Goal: Information Seeking & Learning: Learn about a topic

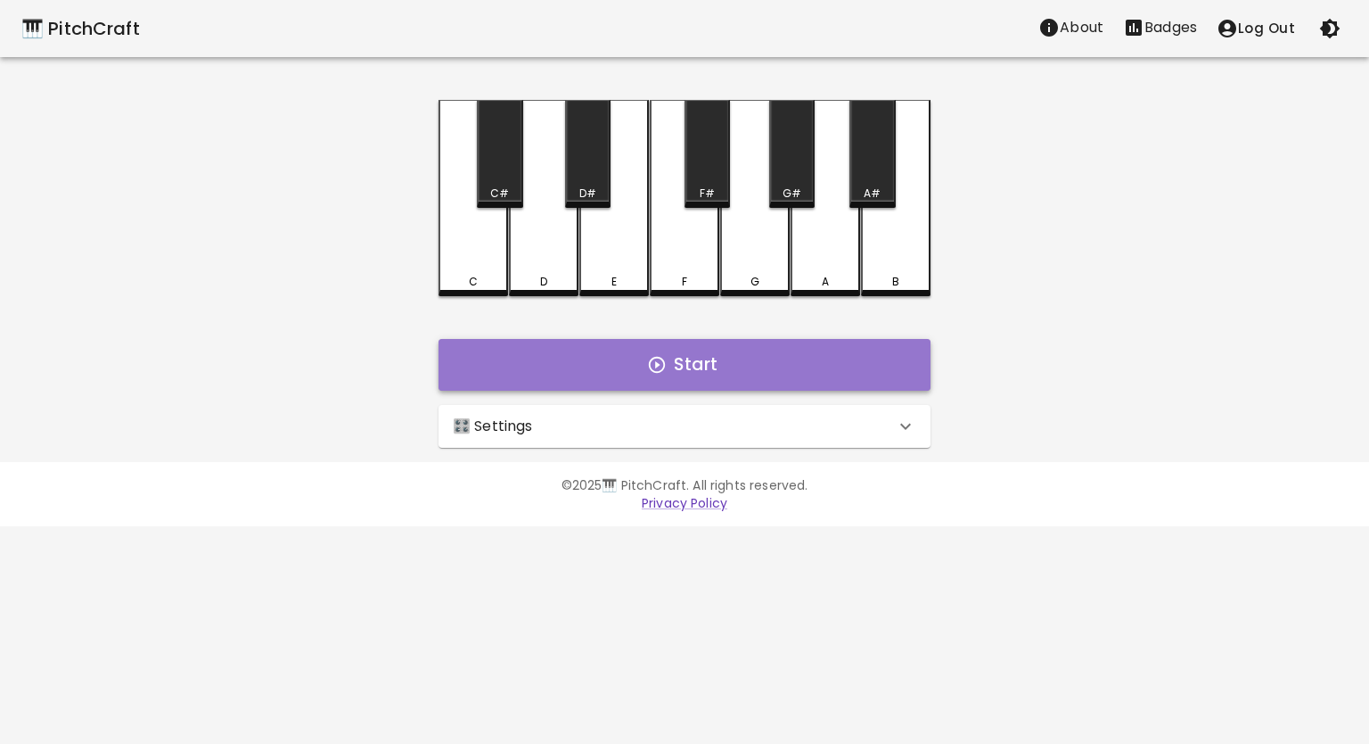
click at [512, 350] on button "Start" at bounding box center [685, 365] width 492 height 52
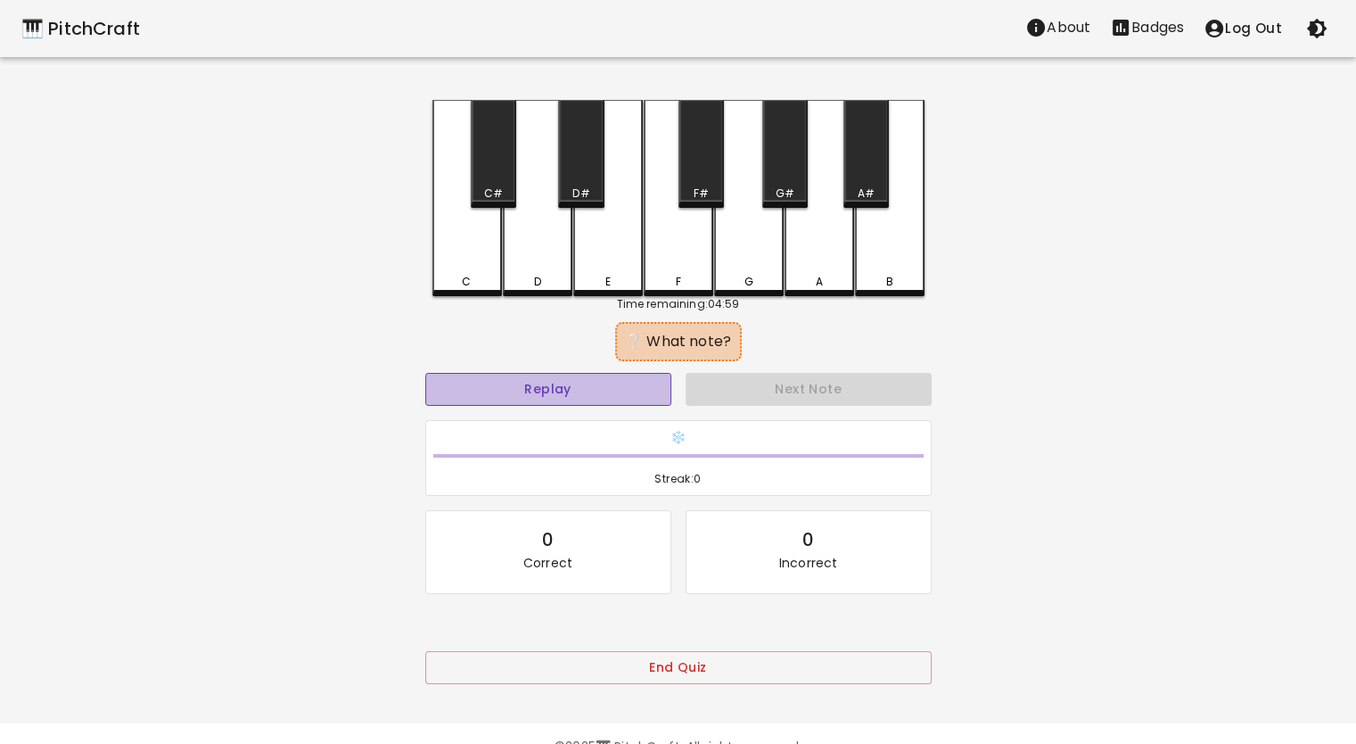
click at [567, 393] on button "Replay" at bounding box center [548, 389] width 246 height 33
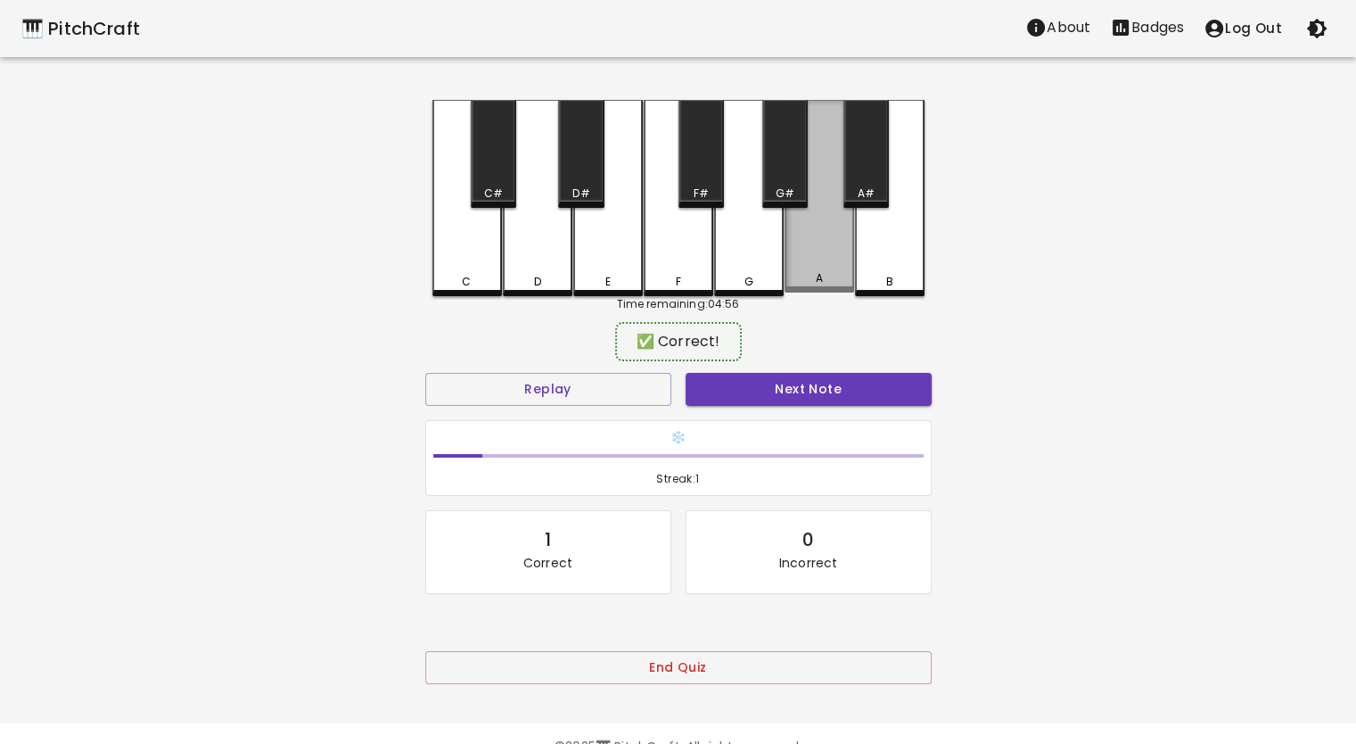
click at [841, 222] on div "A" at bounding box center [820, 196] width 70 height 193
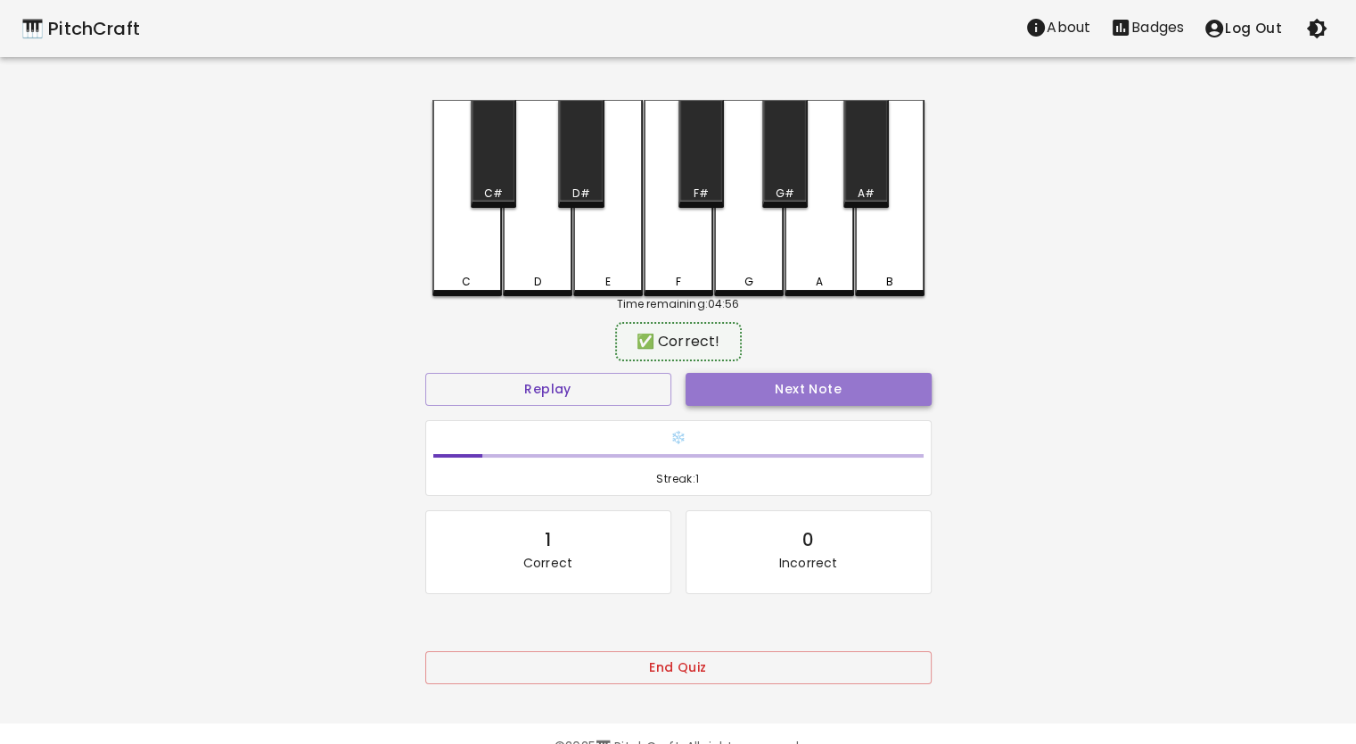
click at [818, 387] on button "Next Note" at bounding box center [809, 389] width 246 height 33
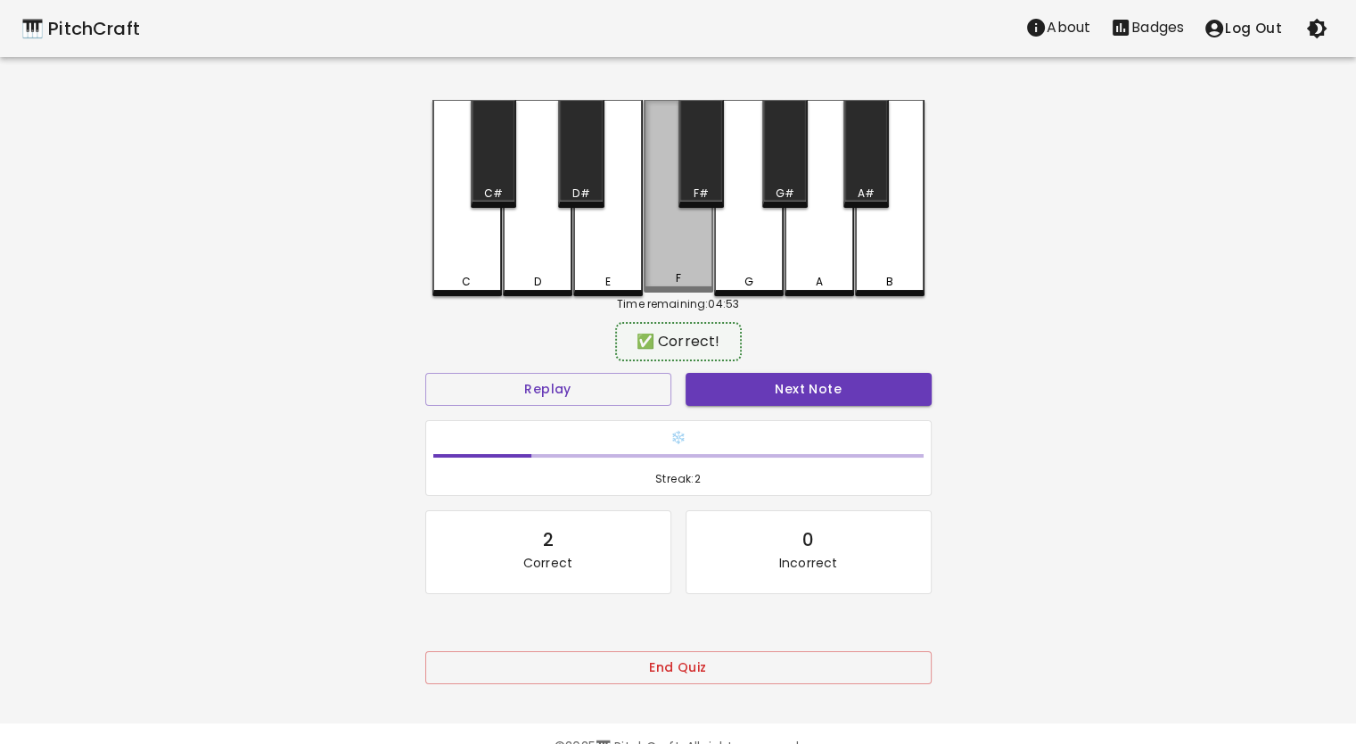
click at [660, 226] on div "F" at bounding box center [679, 196] width 70 height 193
click at [668, 665] on button "End Quiz" at bounding box center [678, 667] width 506 height 33
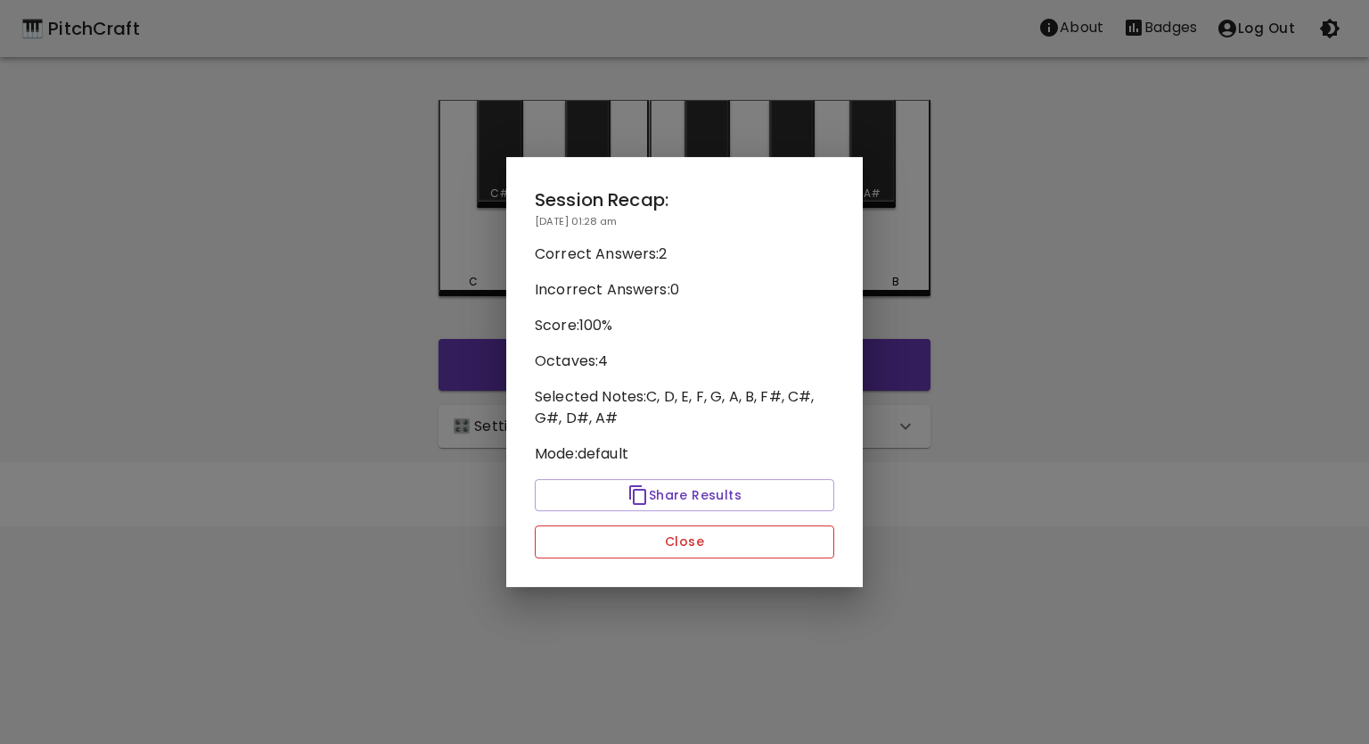
click at [706, 547] on button "Close" at bounding box center [685, 541] width 300 height 33
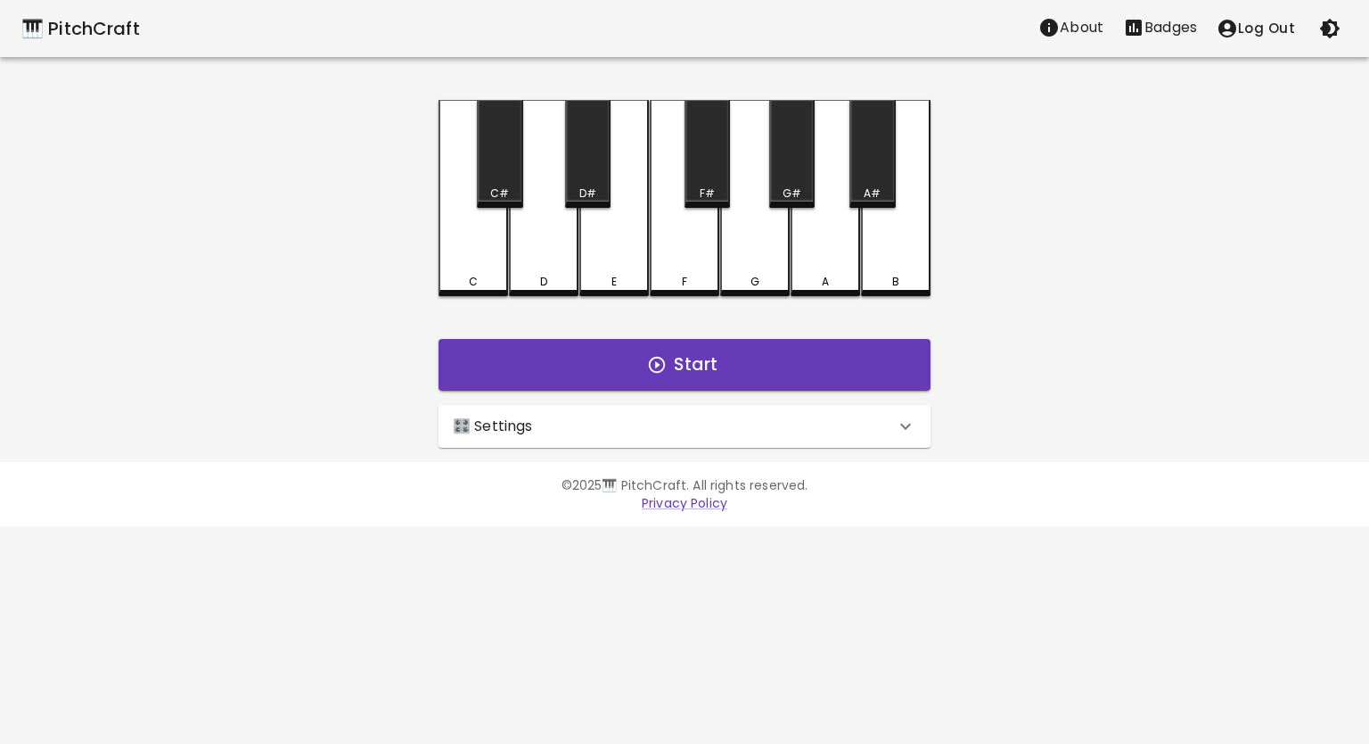
click at [691, 432] on div "🎛️ Settings" at bounding box center [674, 425] width 442 height 21
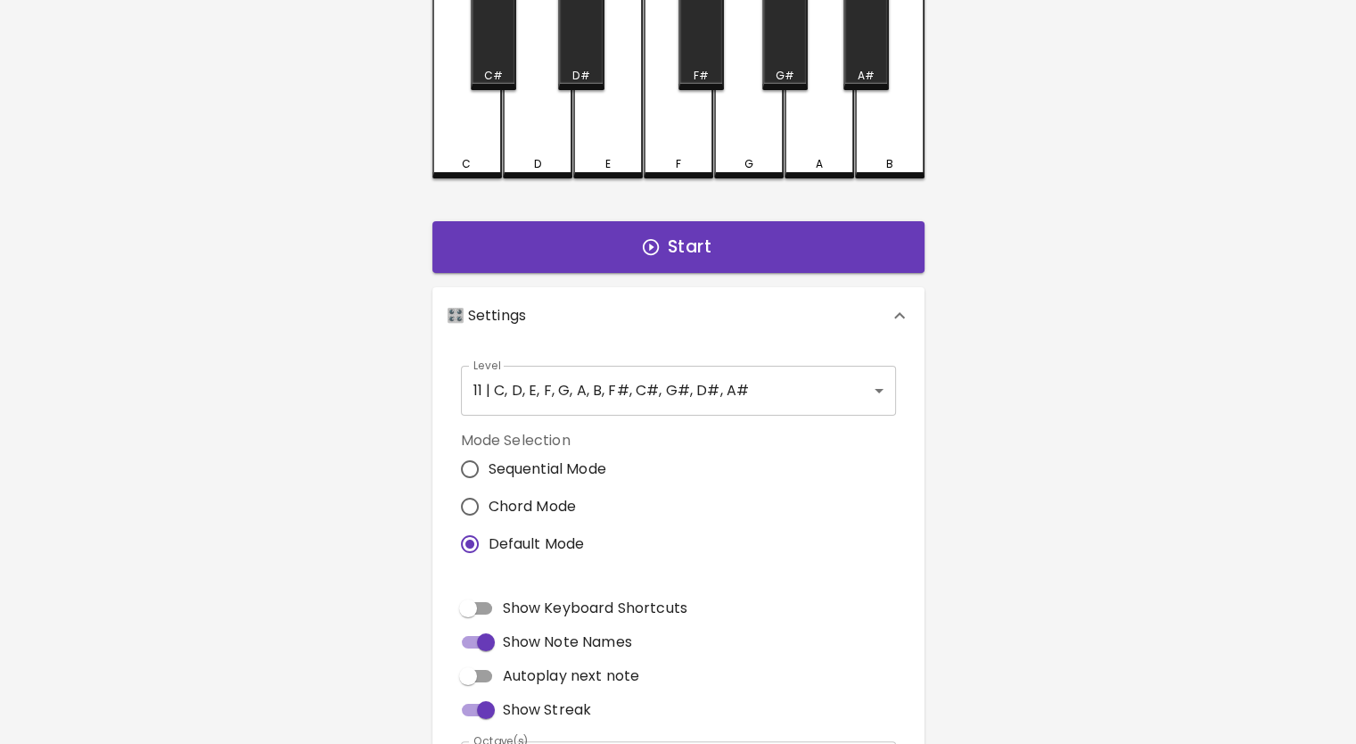
scroll to position [124, 0]
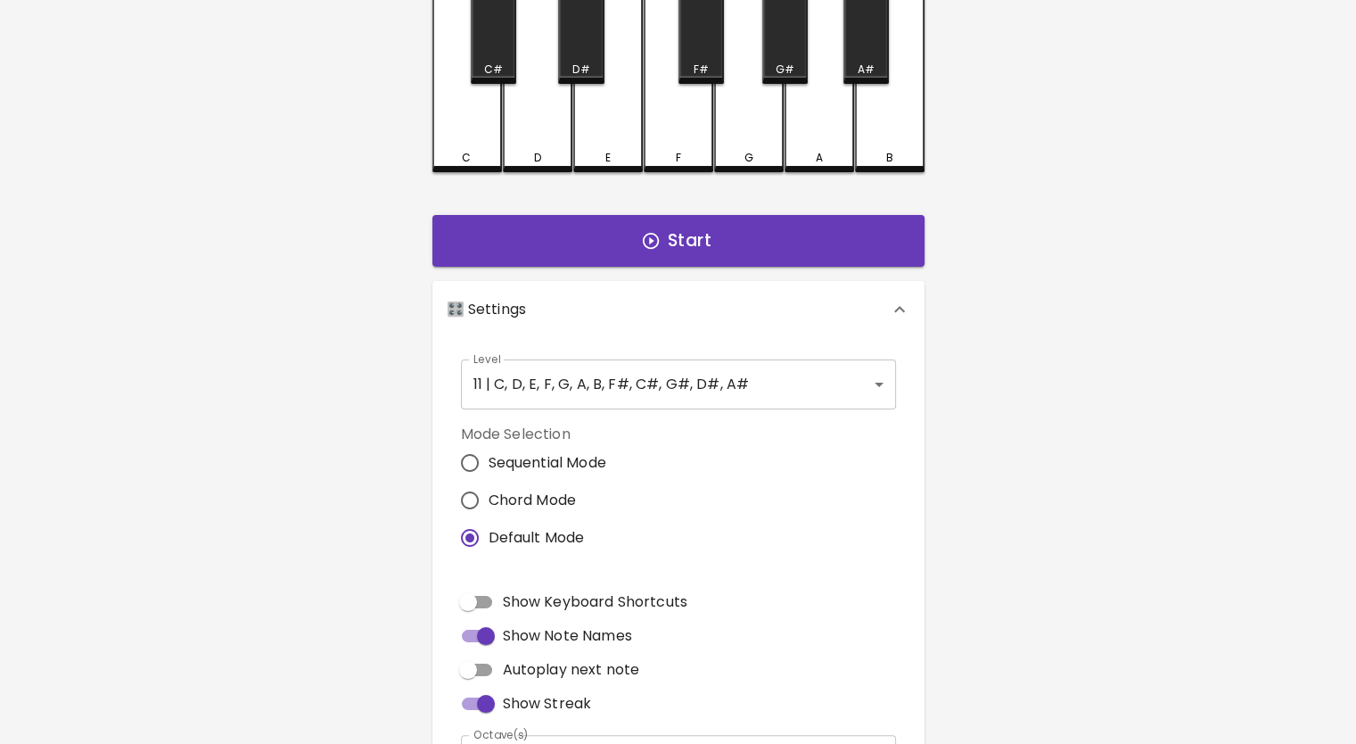
click at [571, 504] on span "Chord Mode" at bounding box center [533, 499] width 88 height 21
click at [489, 504] on input "Chord Mode" at bounding box center [469, 499] width 37 height 37
radio input "true"
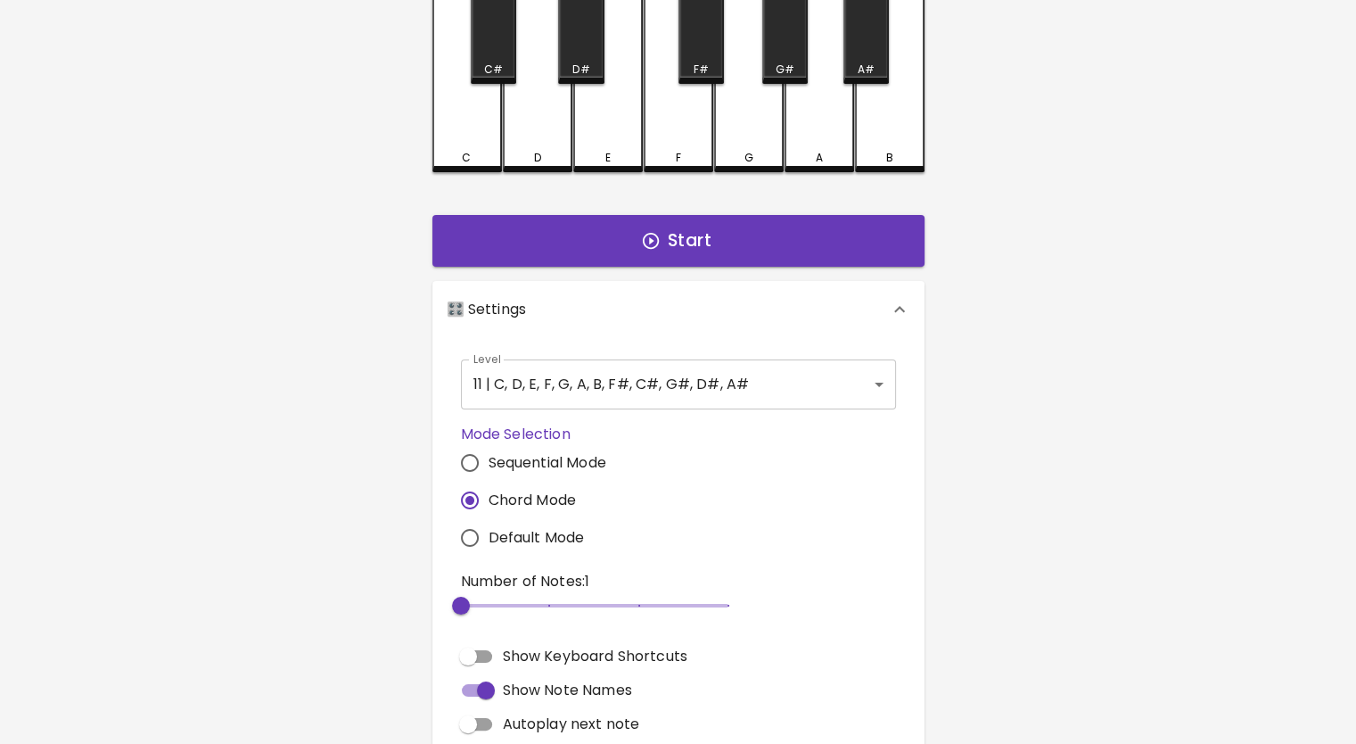
type input "3"
click at [539, 600] on span "3" at bounding box center [594, 605] width 267 height 27
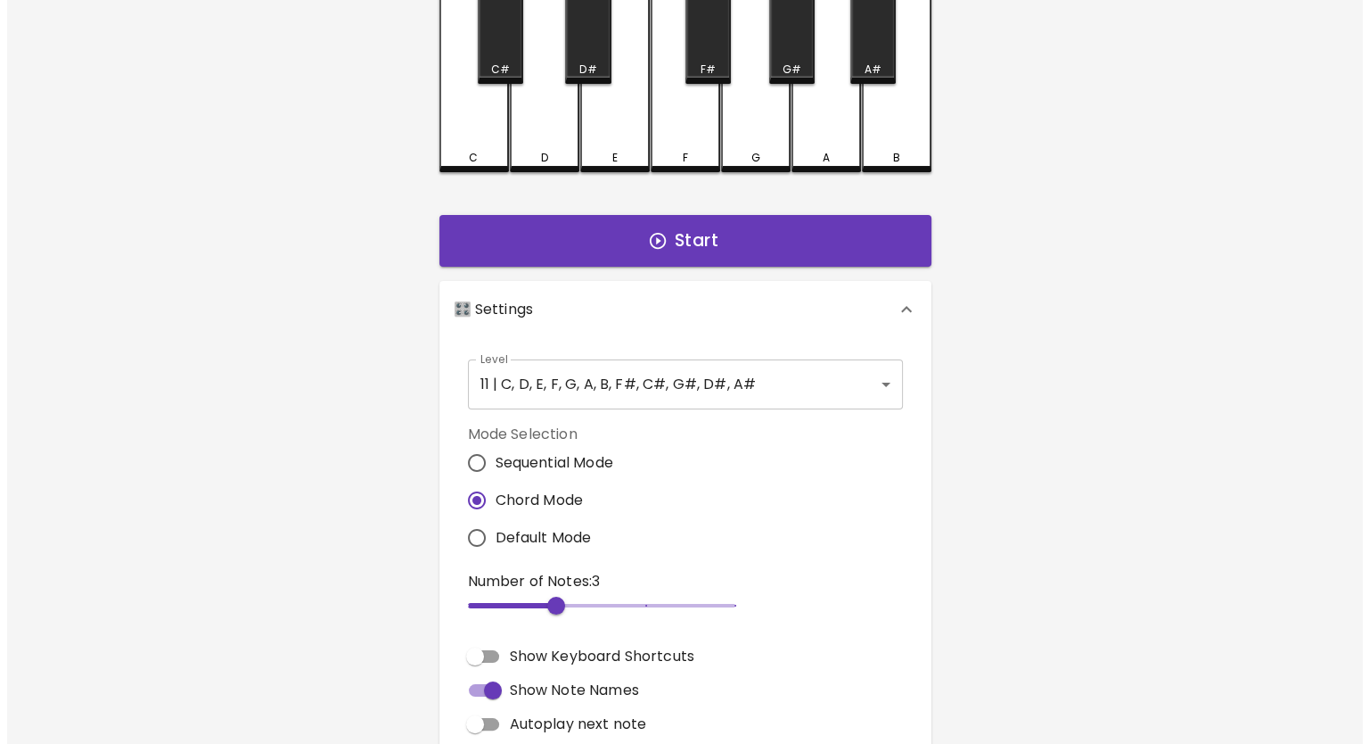
scroll to position [0, 0]
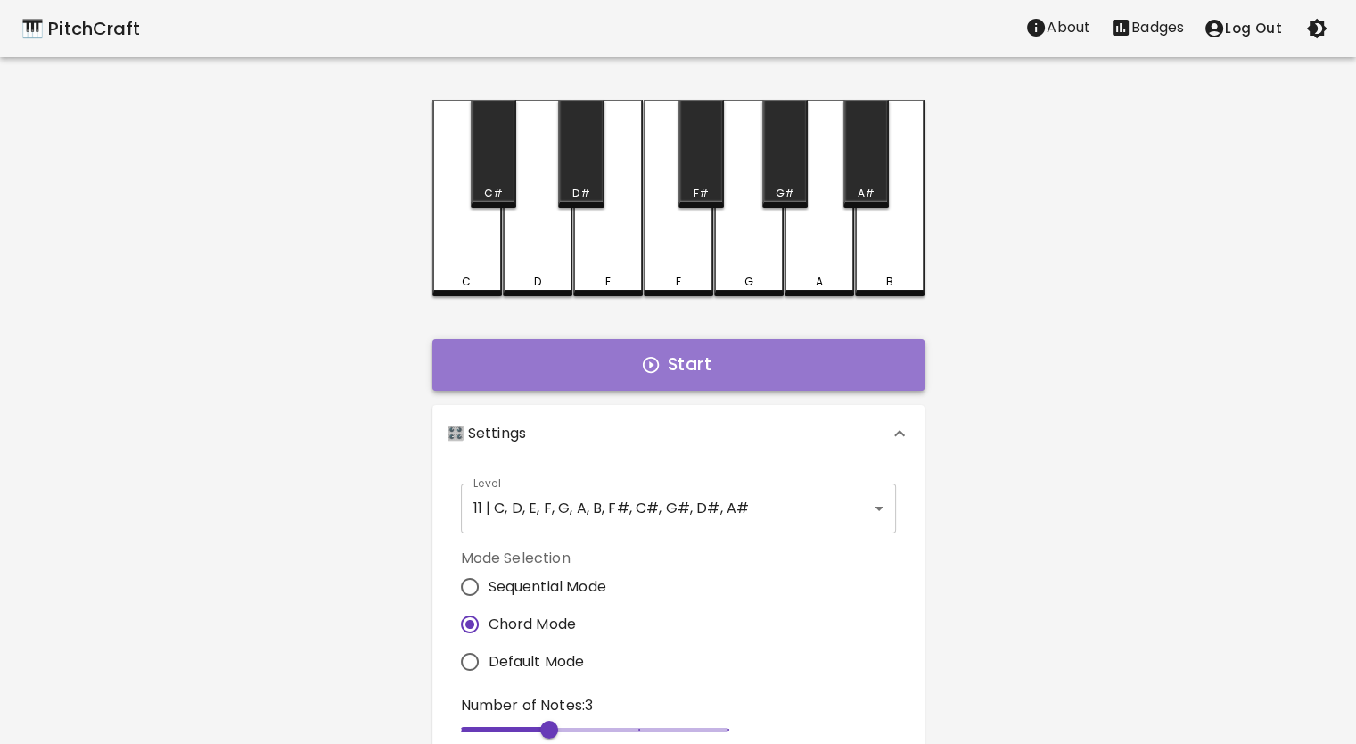
click at [703, 350] on button "Start" at bounding box center [678, 365] width 492 height 52
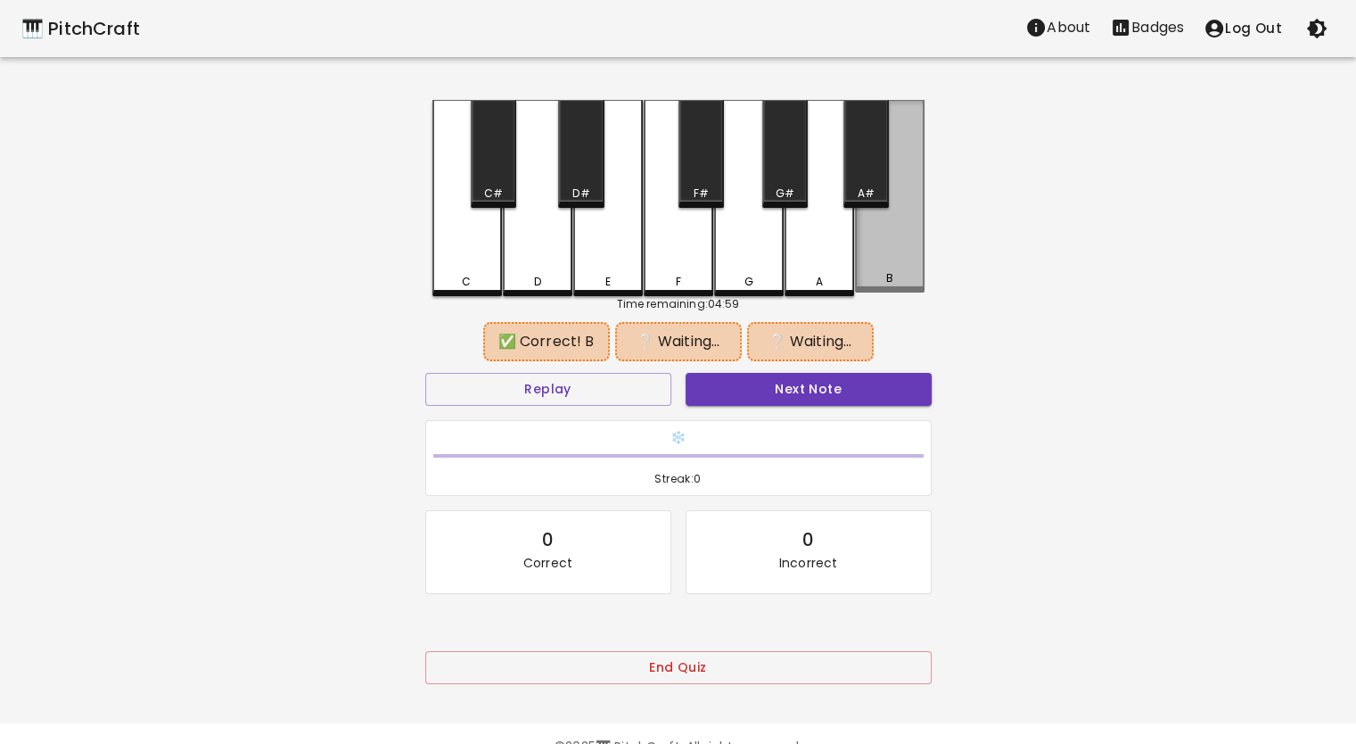
click at [917, 284] on div "B" at bounding box center [890, 278] width 66 height 16
click at [506, 166] on div "C#" at bounding box center [493, 154] width 45 height 108
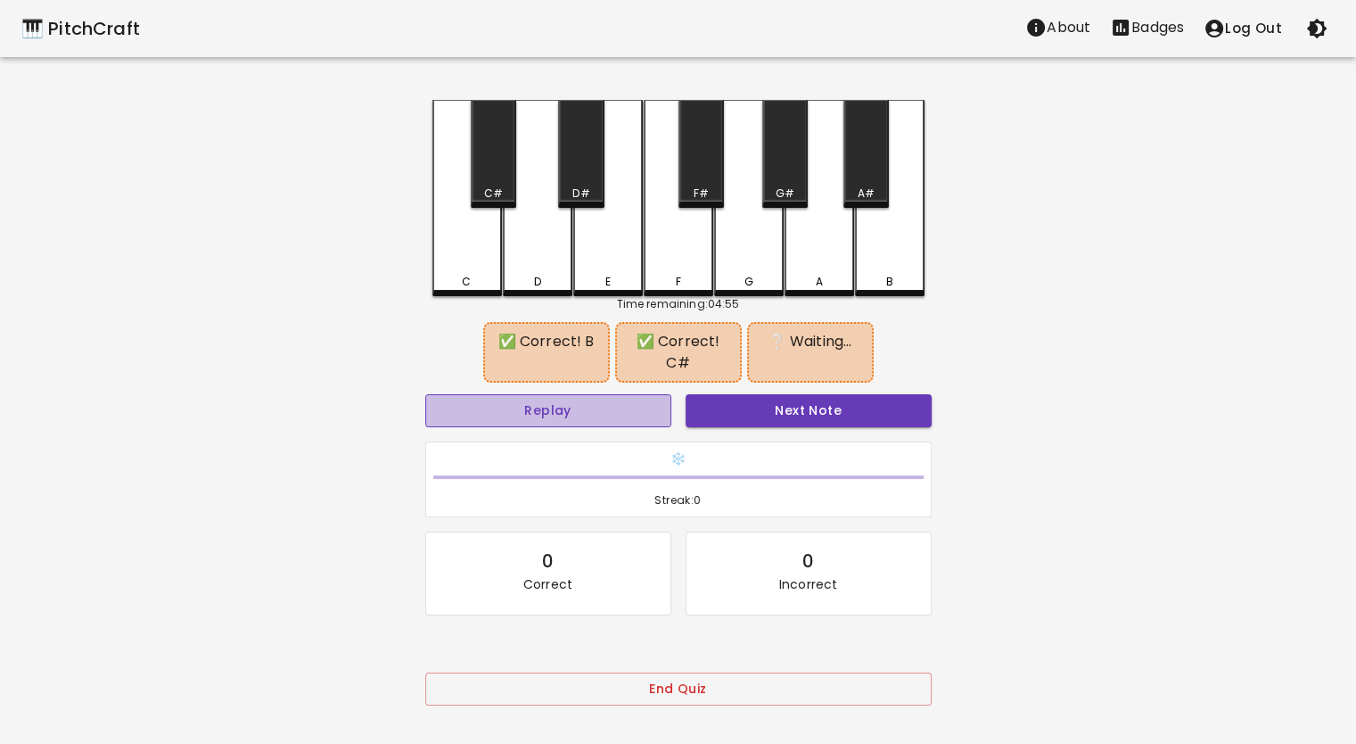
click at [606, 411] on button "Replay" at bounding box center [548, 410] width 246 height 33
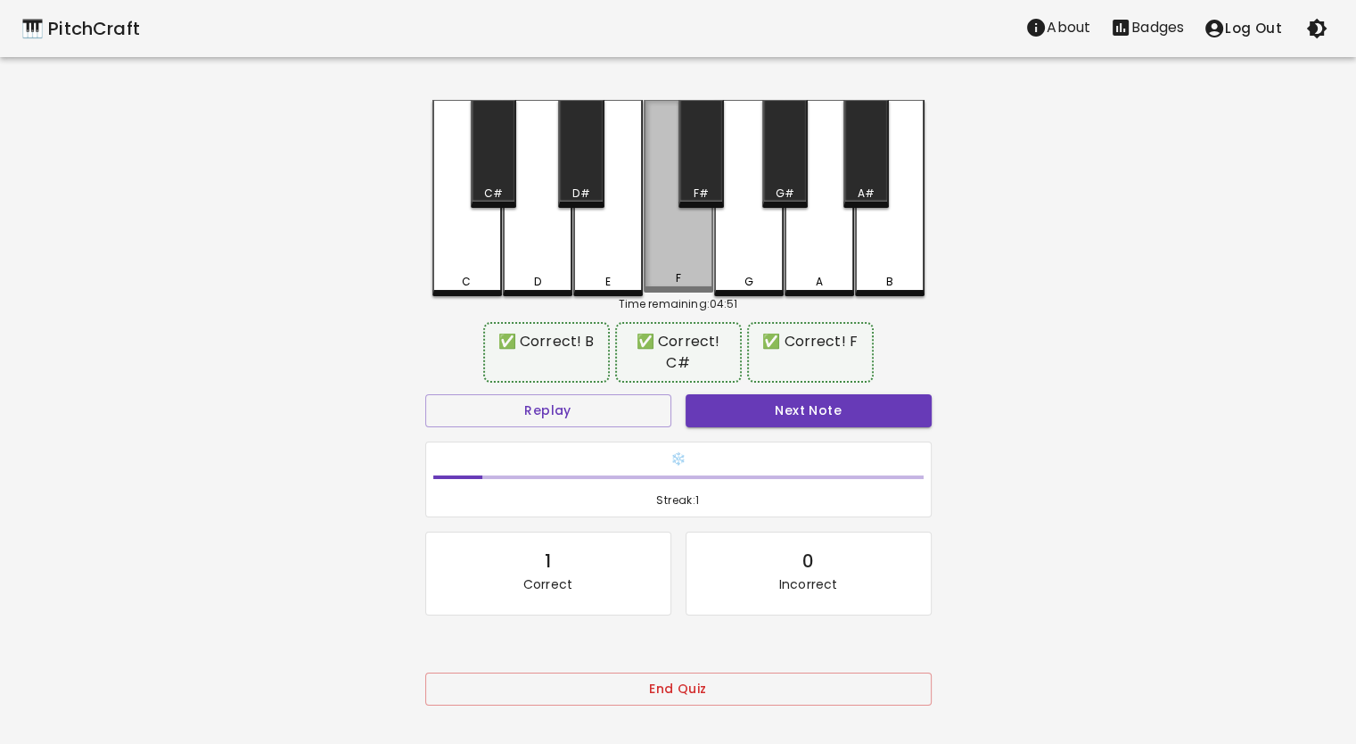
click at [663, 257] on div "F" at bounding box center [679, 196] width 70 height 193
click at [743, 409] on button "Next Note" at bounding box center [809, 410] width 246 height 33
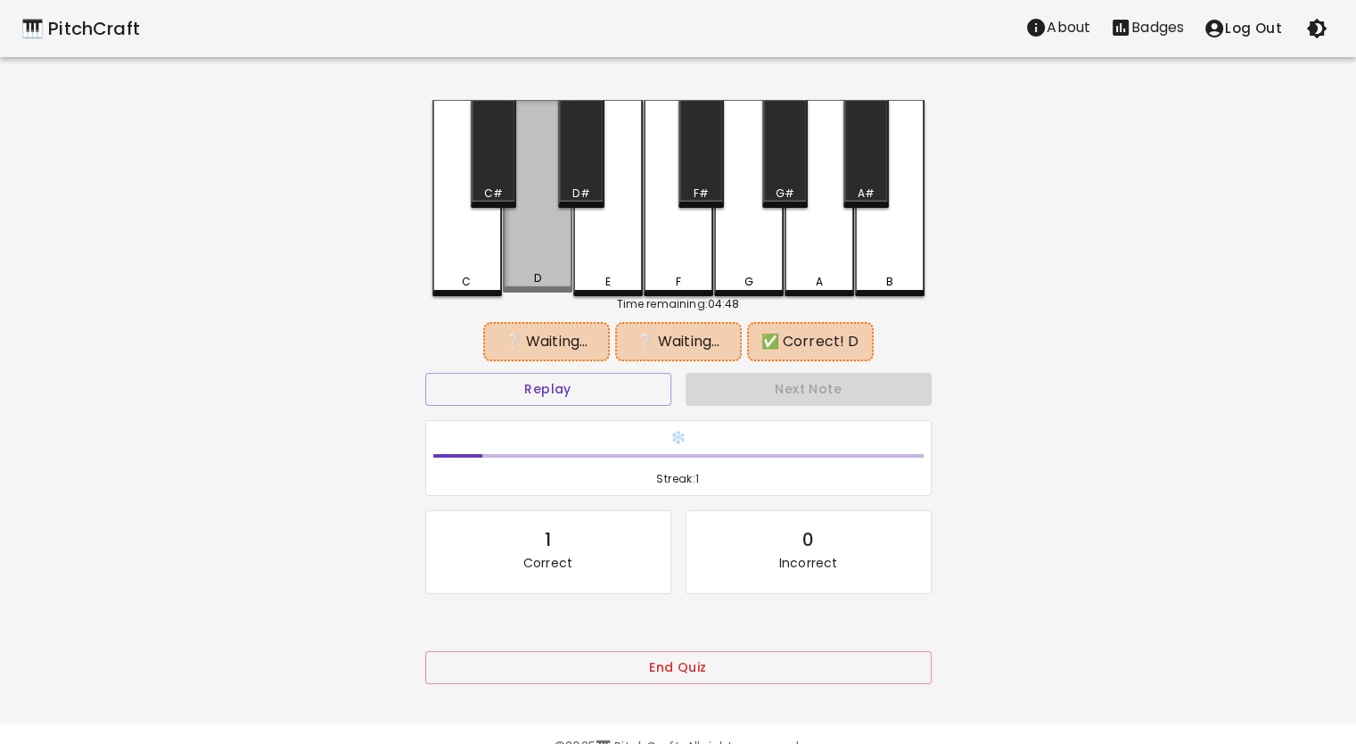
click at [555, 237] on div "D" at bounding box center [538, 196] width 70 height 193
click at [728, 235] on div "G" at bounding box center [749, 198] width 70 height 196
click at [618, 388] on button "Replay" at bounding box center [548, 389] width 246 height 33
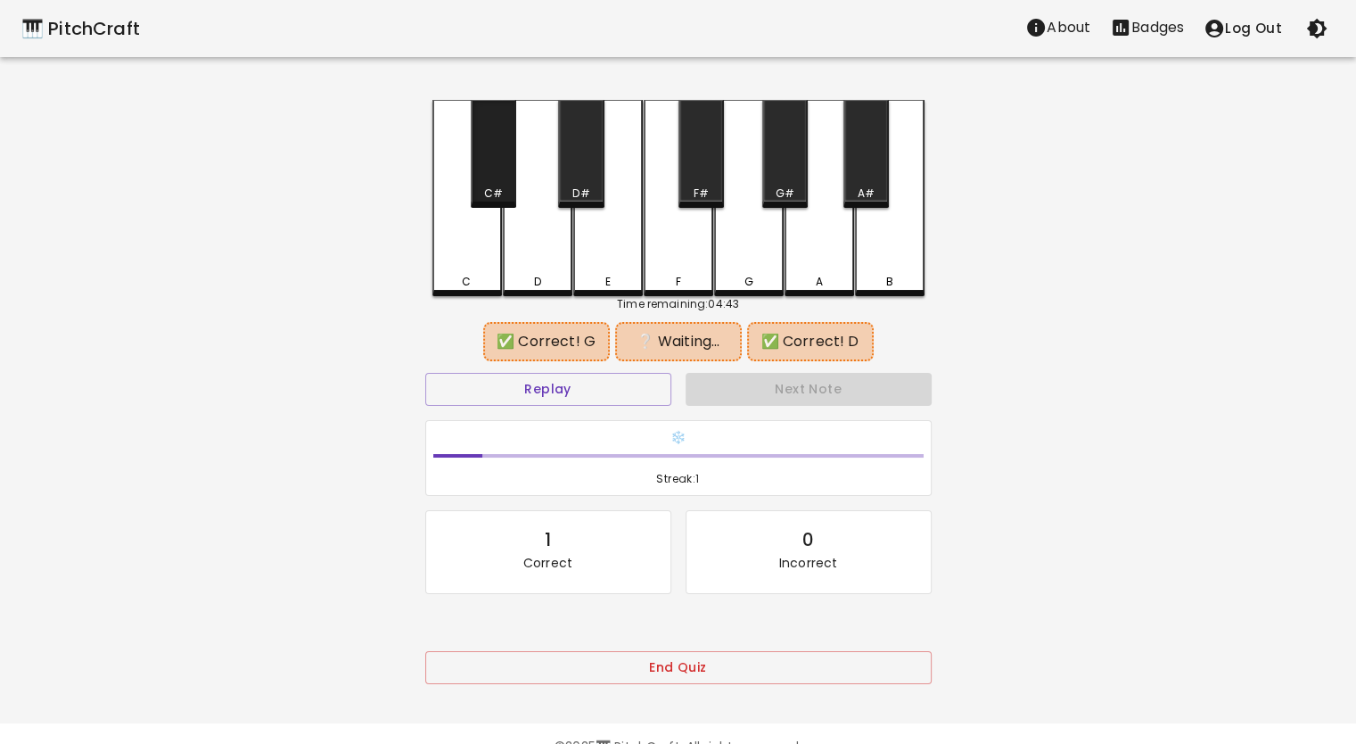
click at [501, 175] on div "C#" at bounding box center [493, 154] width 45 height 108
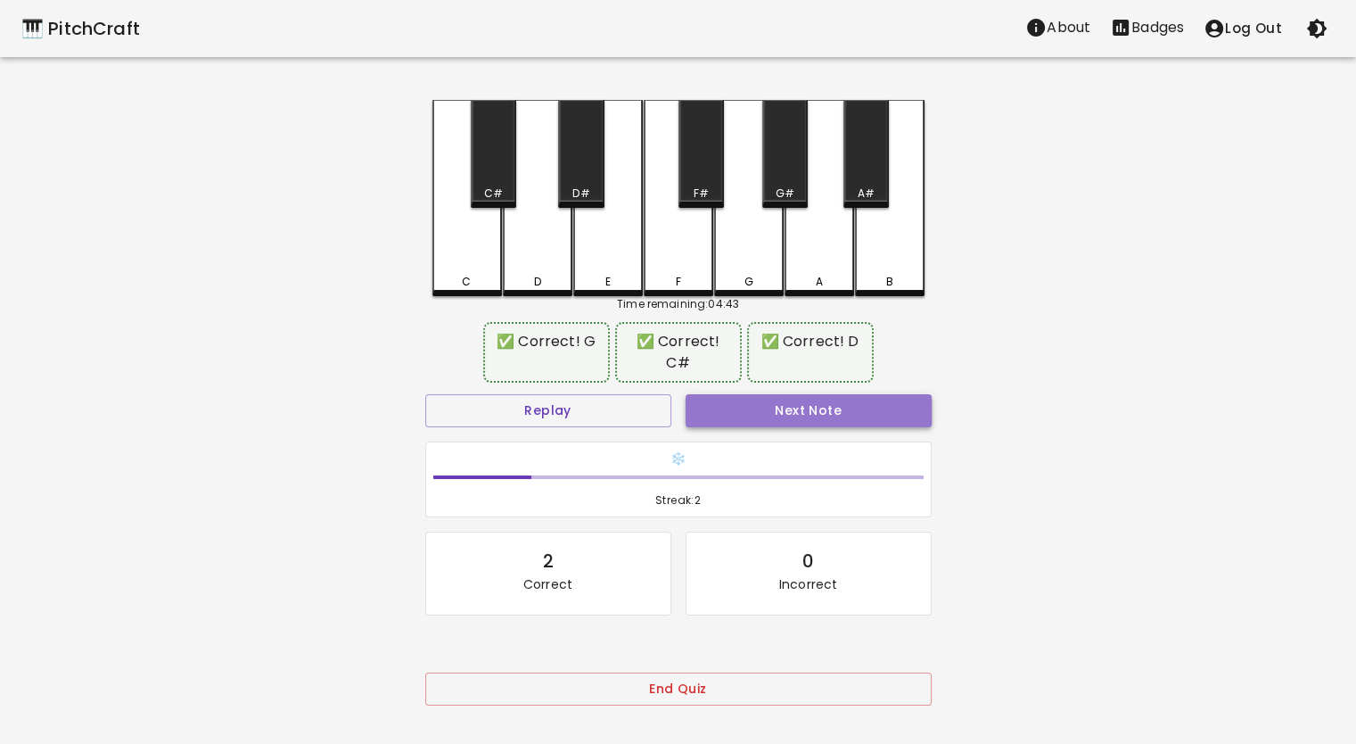
click at [774, 411] on button "Next Note" at bounding box center [809, 410] width 246 height 33
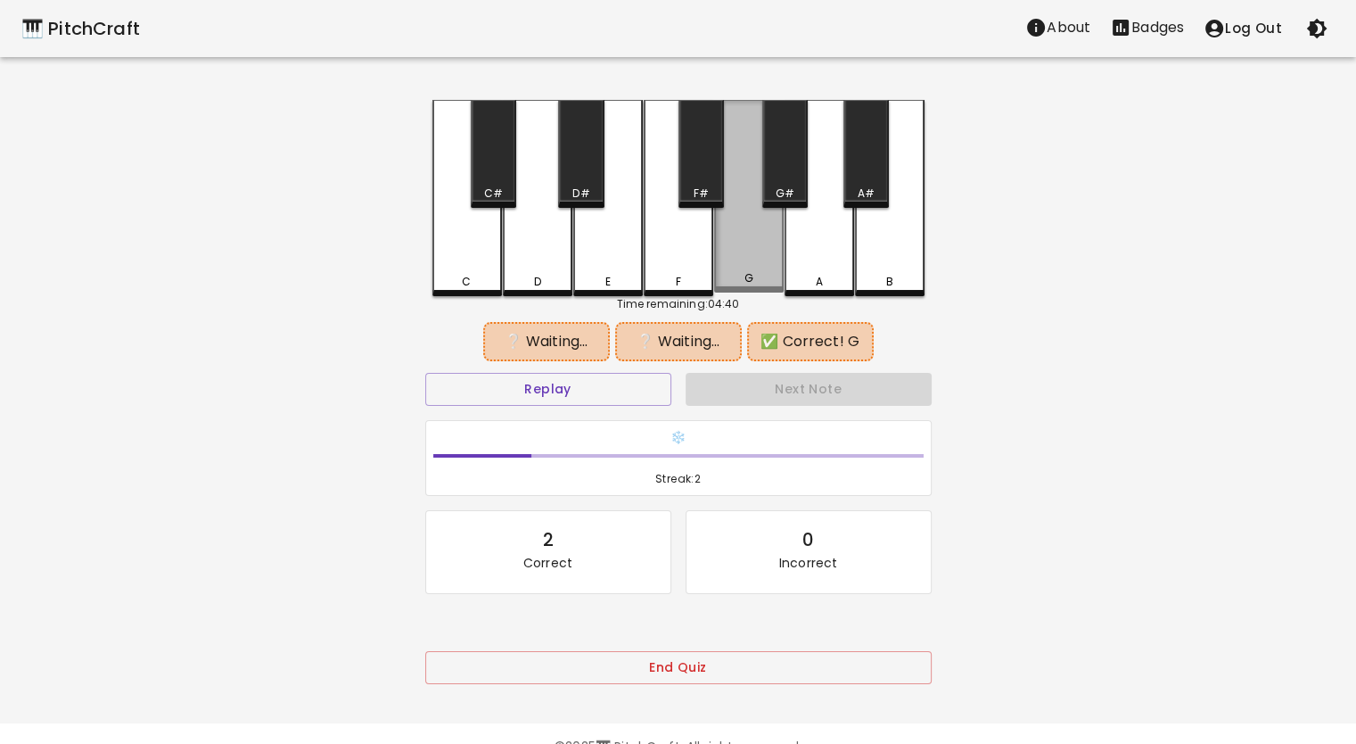
click at [738, 266] on div "G" at bounding box center [749, 196] width 70 height 193
click at [779, 173] on div "G#" at bounding box center [784, 154] width 45 height 108
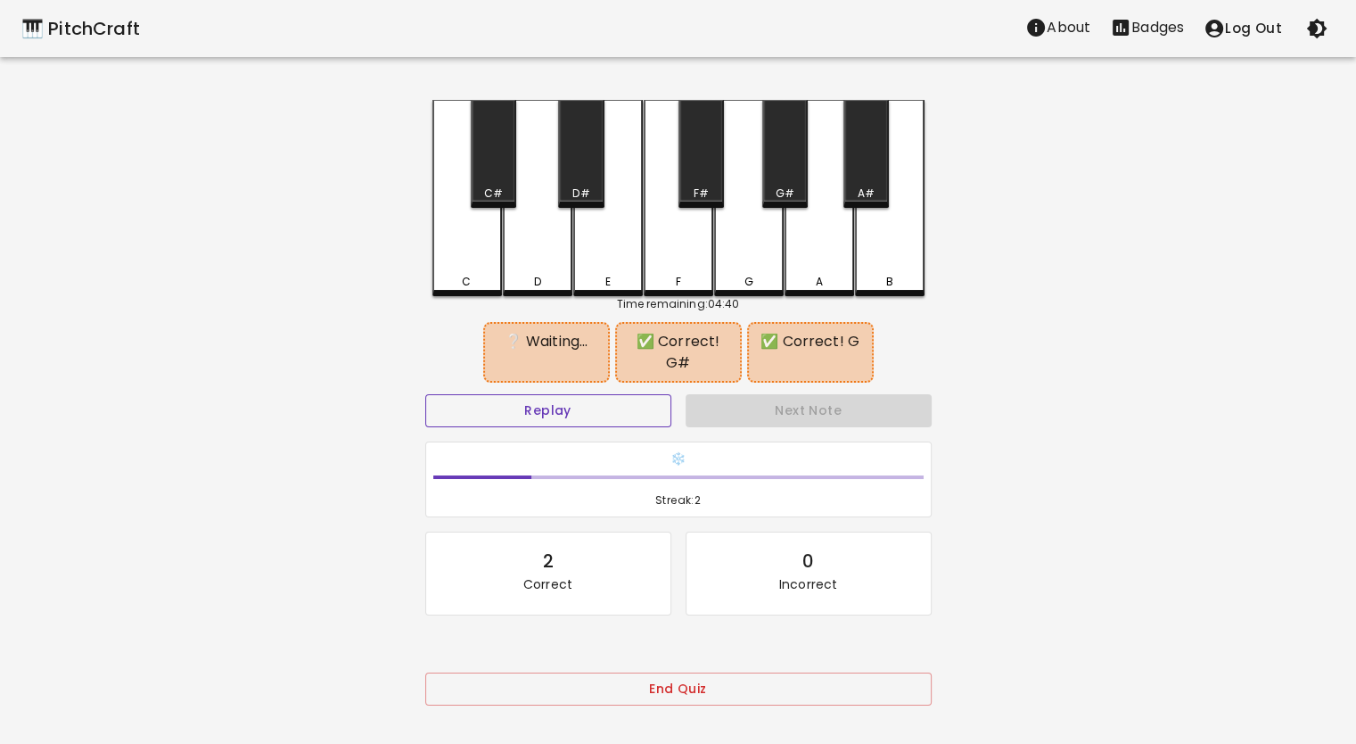
click at [624, 394] on button "Replay" at bounding box center [548, 410] width 246 height 33
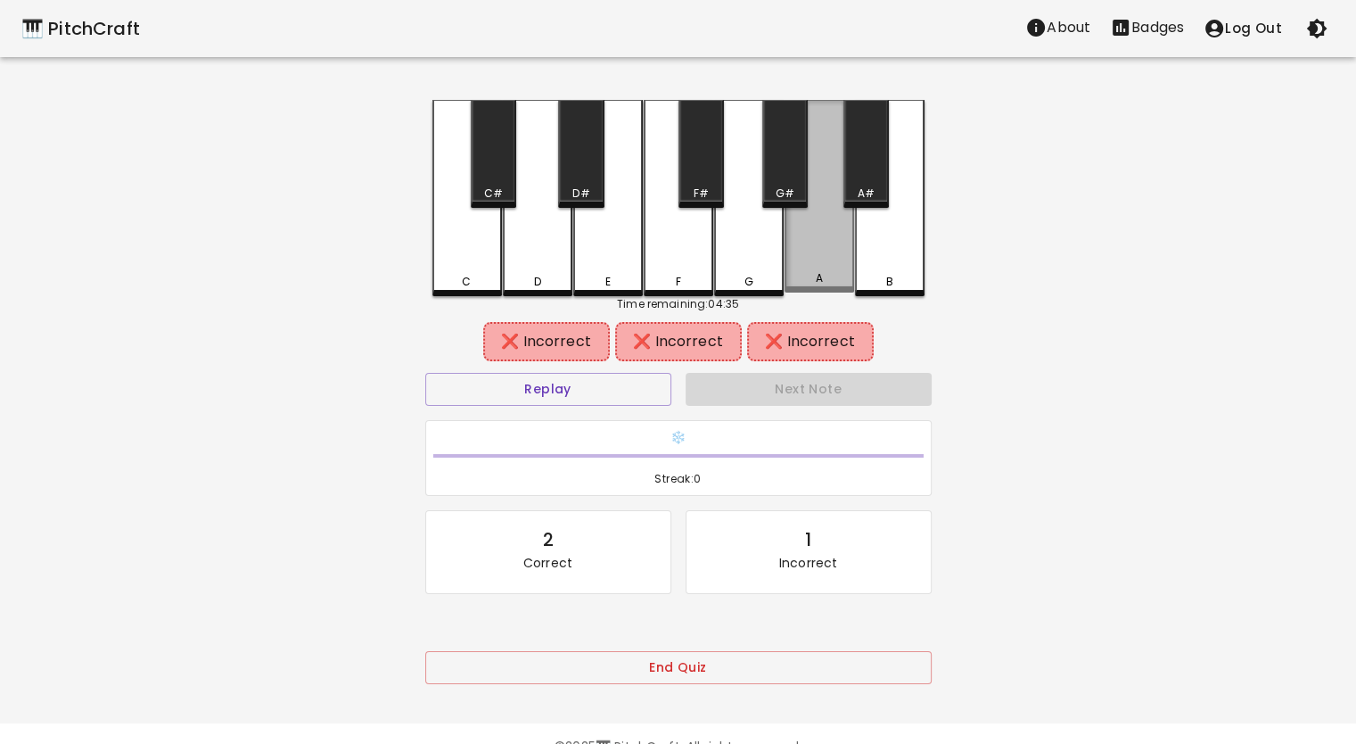
click at [792, 259] on div "A" at bounding box center [820, 196] width 70 height 193
click at [675, 276] on div "F" at bounding box center [677, 282] width 5 height 16
click at [713, 173] on div "F#" at bounding box center [701, 154] width 45 height 108
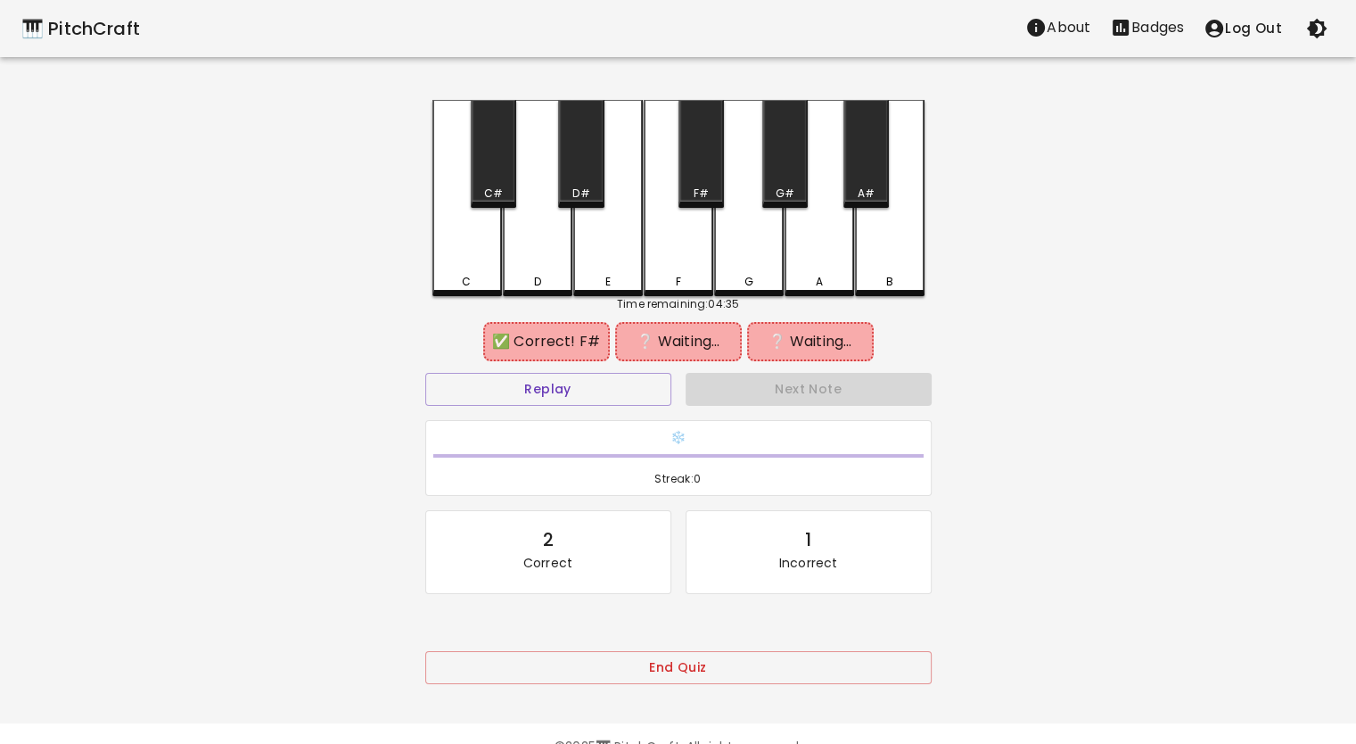
click at [751, 239] on div "G" at bounding box center [749, 198] width 70 height 196
click at [559, 402] on button "Replay" at bounding box center [548, 389] width 246 height 33
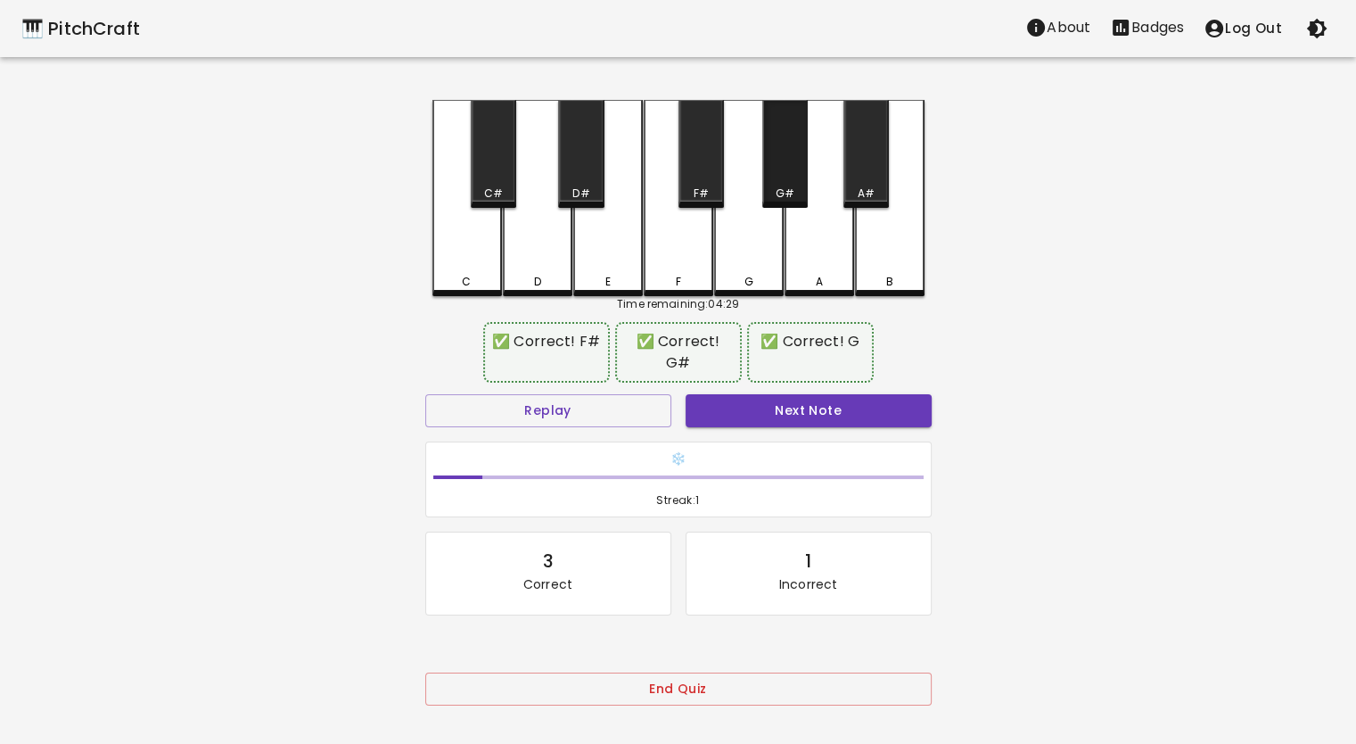
click at [786, 150] on div "G#" at bounding box center [784, 154] width 45 height 108
click at [765, 405] on button "Next Note" at bounding box center [809, 410] width 246 height 33
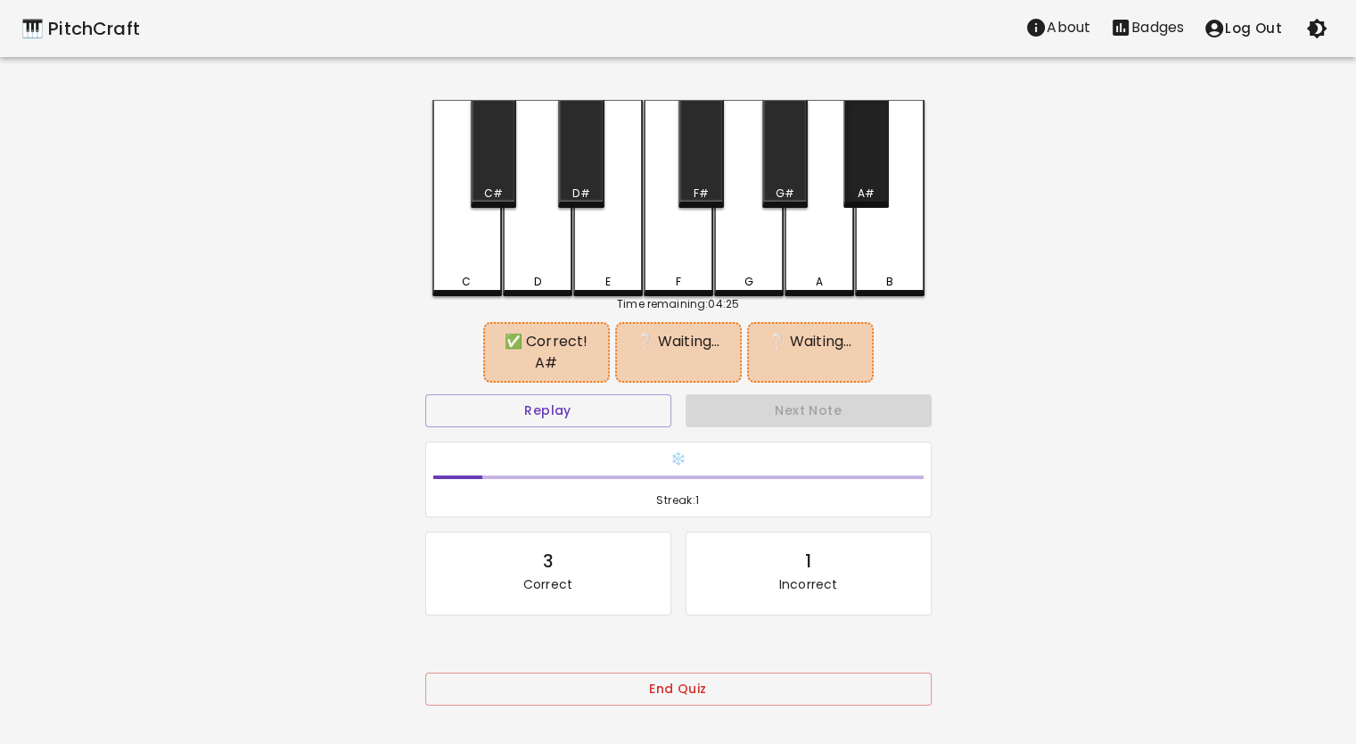
click at [856, 201] on div "A#" at bounding box center [866, 193] width 42 height 16
click at [628, 394] on button "Replay" at bounding box center [548, 410] width 246 height 33
click at [830, 250] on div "A" at bounding box center [820, 196] width 70 height 193
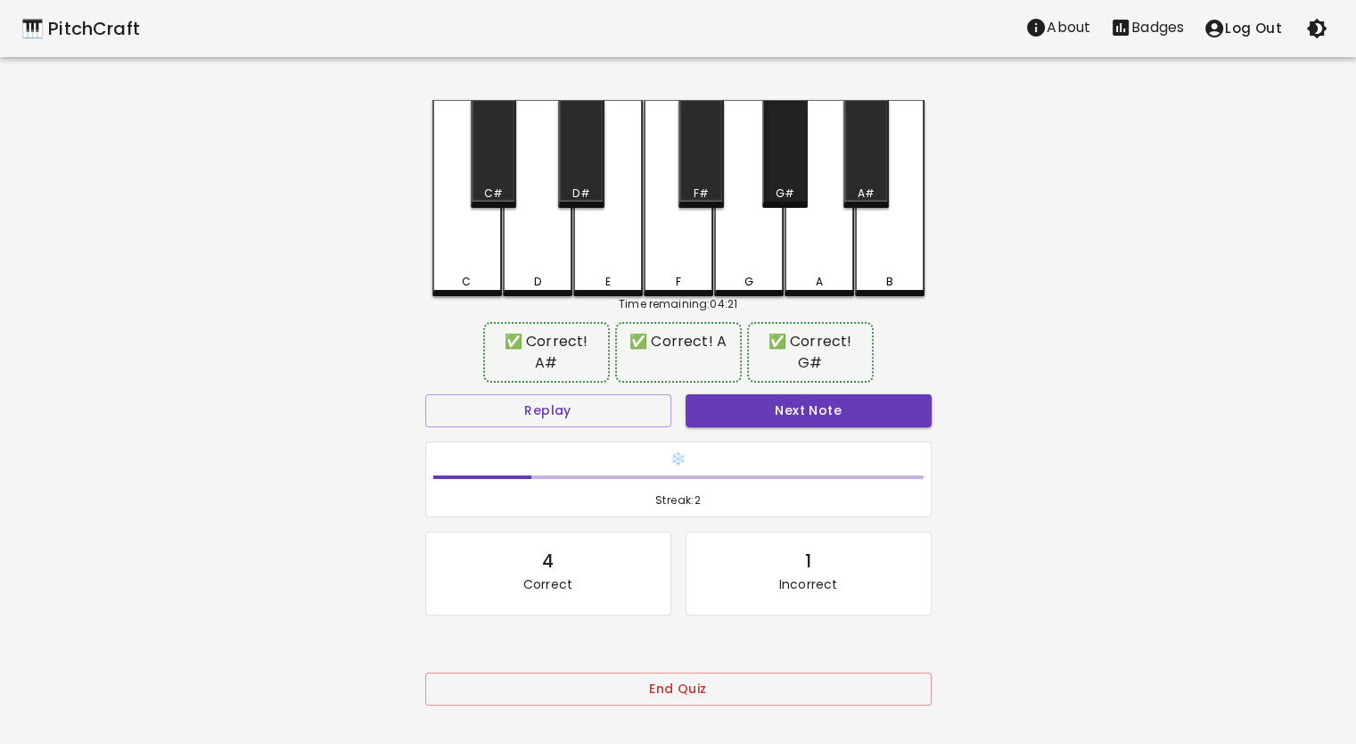
click at [777, 195] on div "G#" at bounding box center [785, 193] width 19 height 16
click at [767, 411] on button "Next Note" at bounding box center [809, 410] width 246 height 33
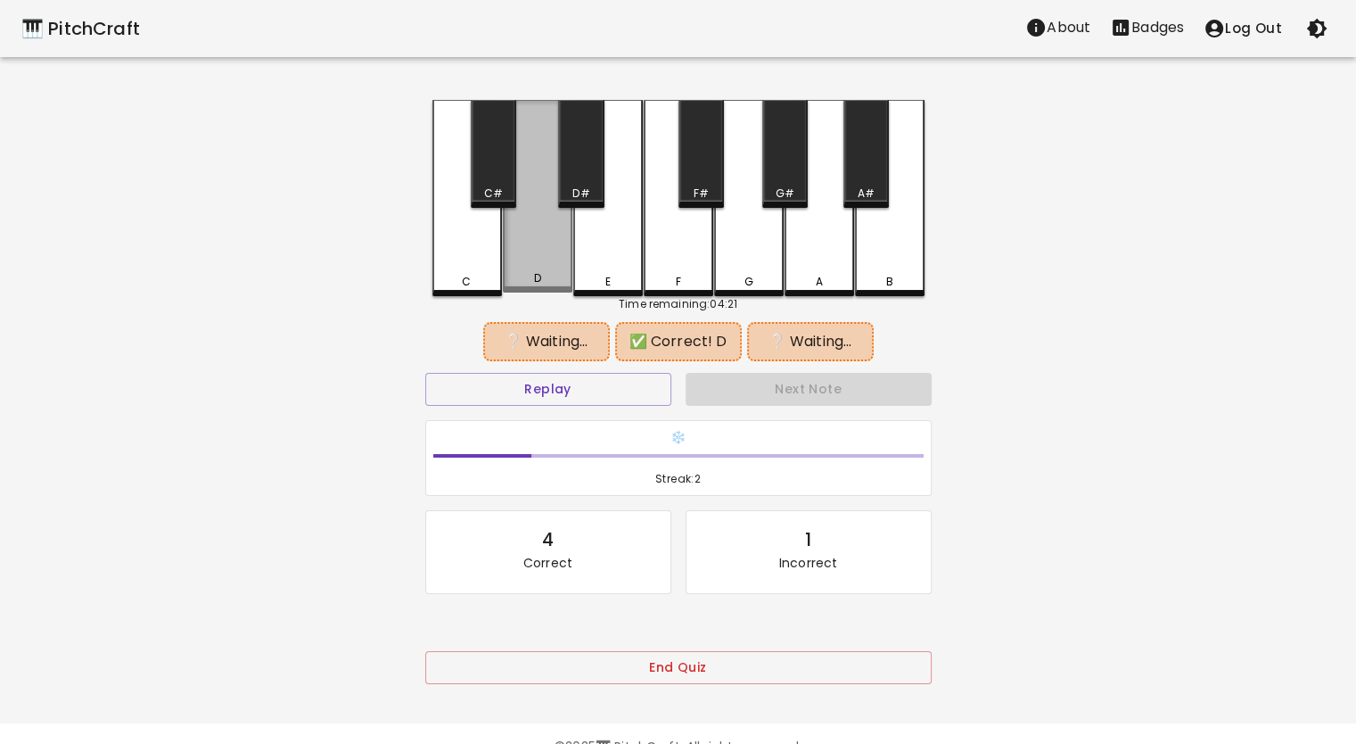
click at [563, 270] on div "D" at bounding box center [538, 196] width 70 height 193
click at [474, 270] on div "C" at bounding box center [467, 198] width 70 height 196
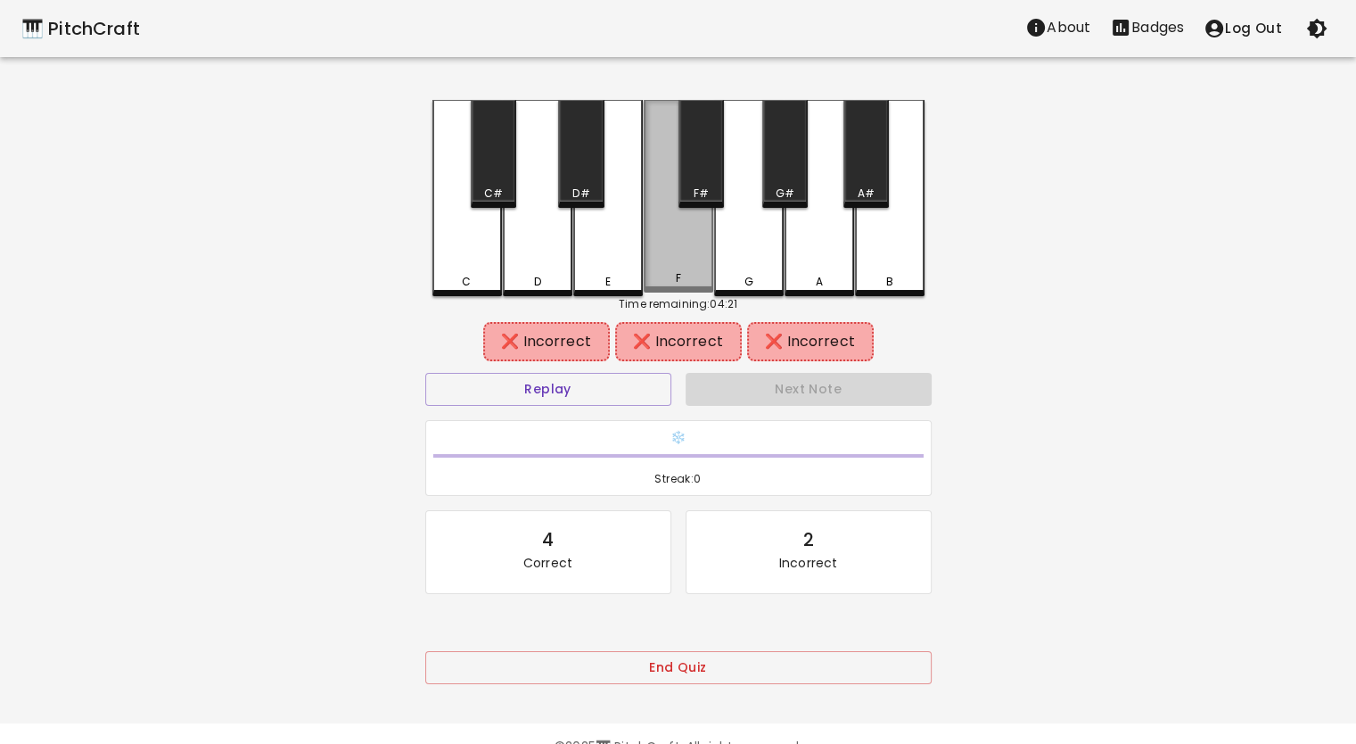
click at [659, 250] on div "F" at bounding box center [679, 196] width 70 height 193
click at [560, 408] on div "Replay" at bounding box center [548, 389] width 260 height 47
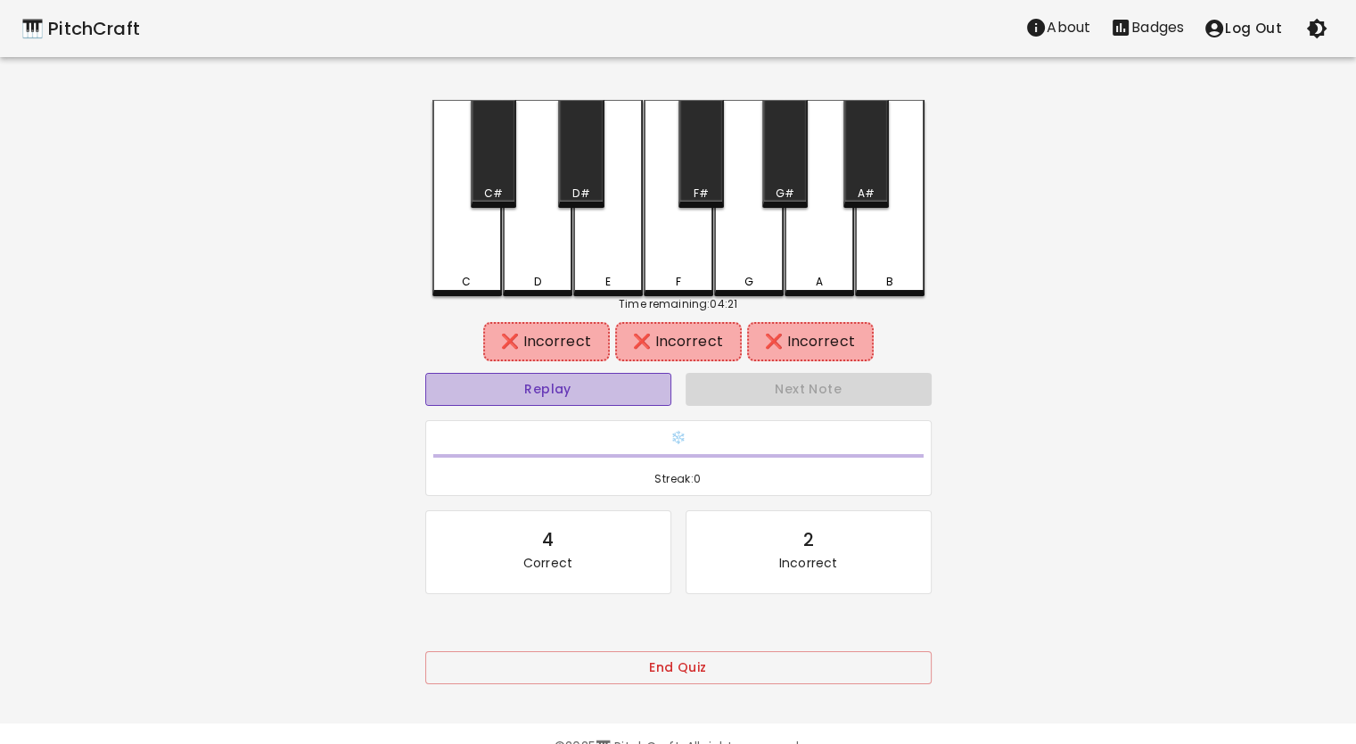
click at [529, 396] on button "Replay" at bounding box center [548, 389] width 246 height 33
click at [456, 283] on div "C" at bounding box center [467, 282] width 66 height 16
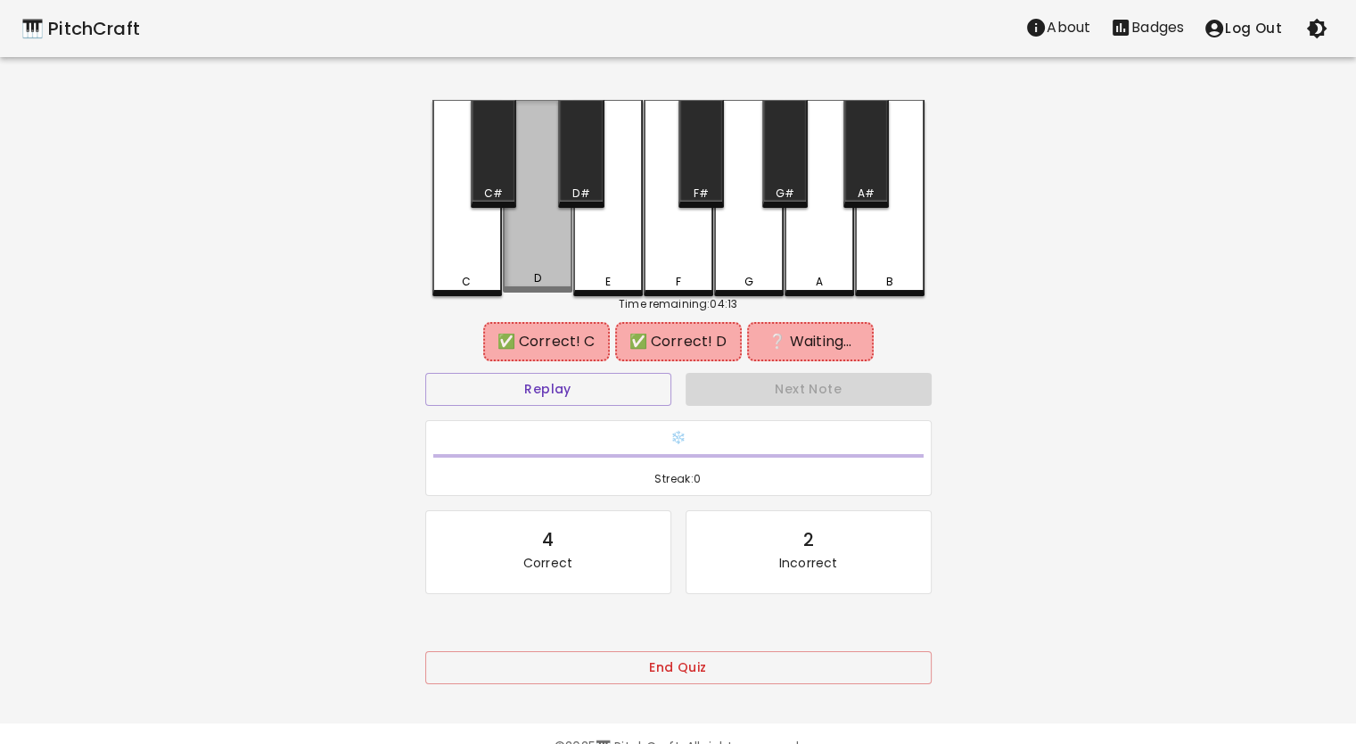
click at [522, 267] on div "D" at bounding box center [538, 196] width 70 height 193
click at [754, 256] on div "G" at bounding box center [749, 198] width 70 height 196
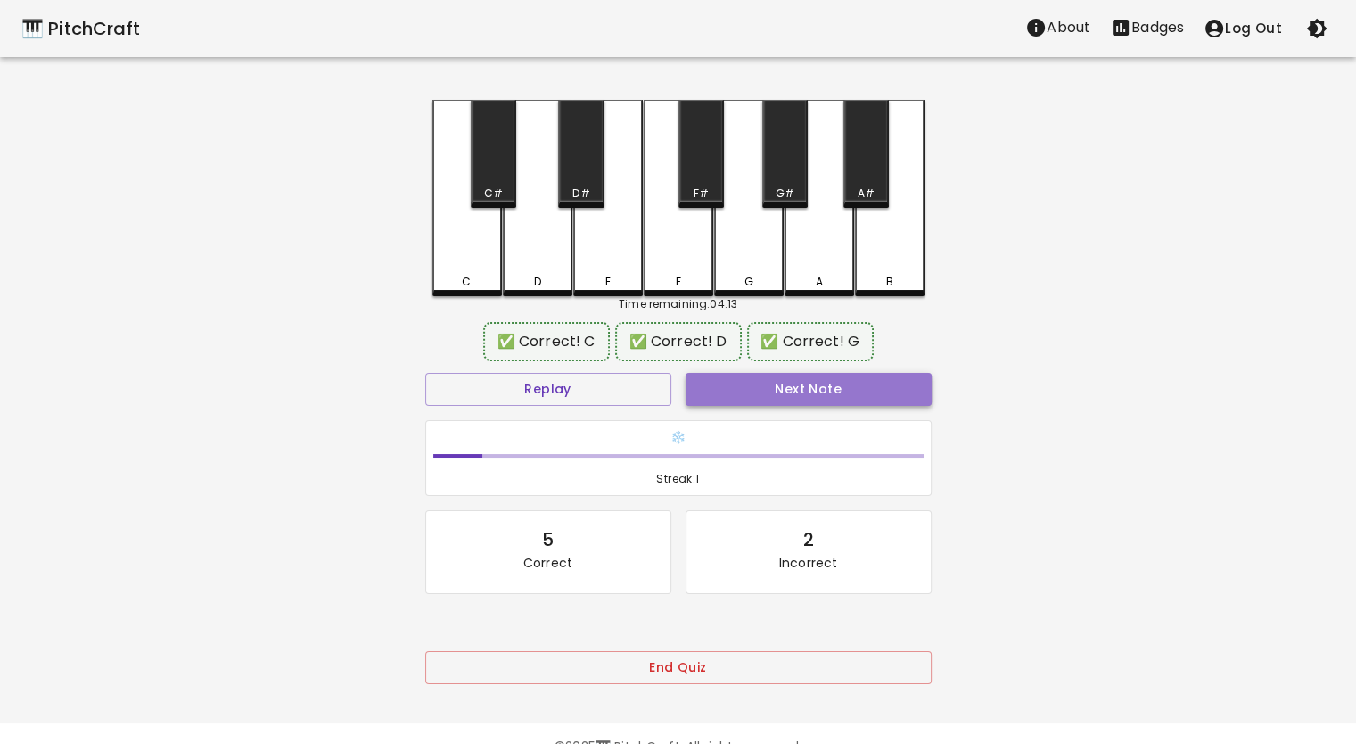
click at [736, 392] on button "Next Note" at bounding box center [809, 389] width 246 height 33
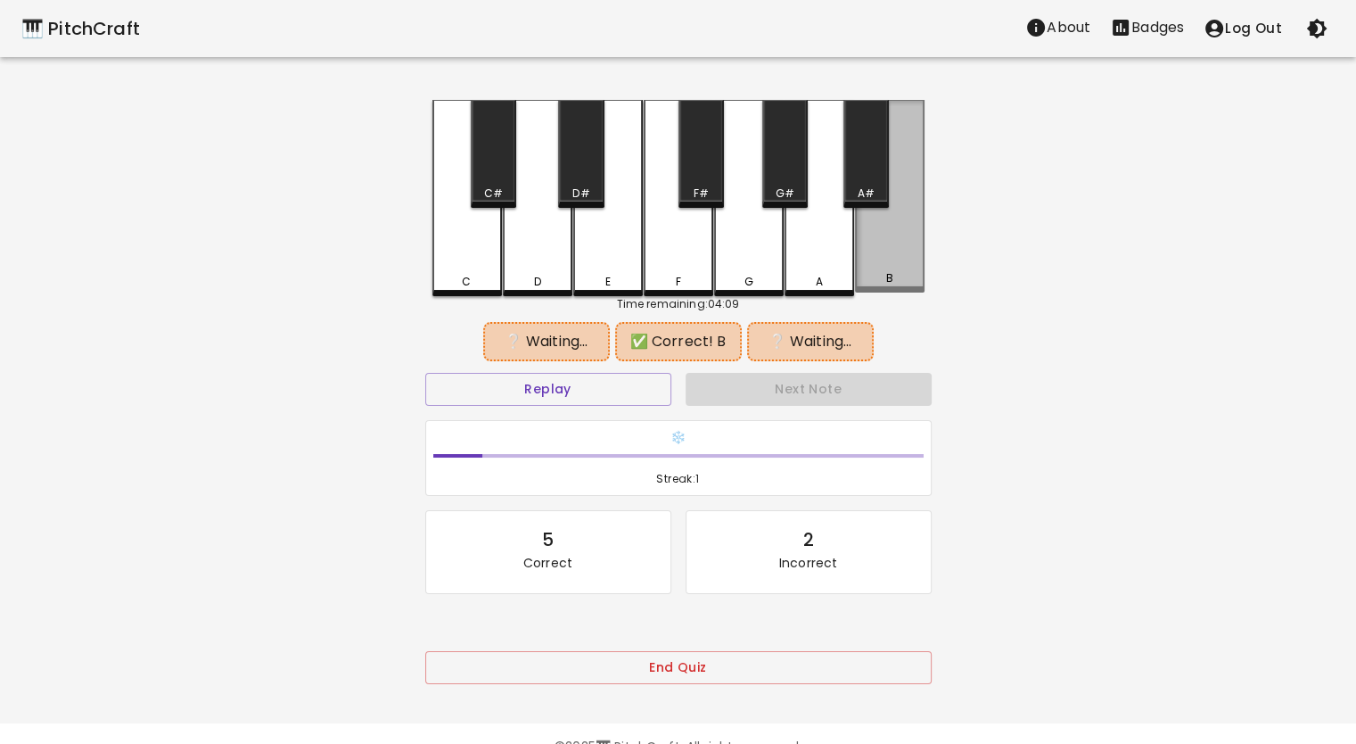
click at [874, 251] on div "B" at bounding box center [890, 196] width 70 height 193
click at [636, 276] on div "E" at bounding box center [608, 282] width 66 height 16
click at [595, 402] on button "Replay" at bounding box center [548, 389] width 246 height 33
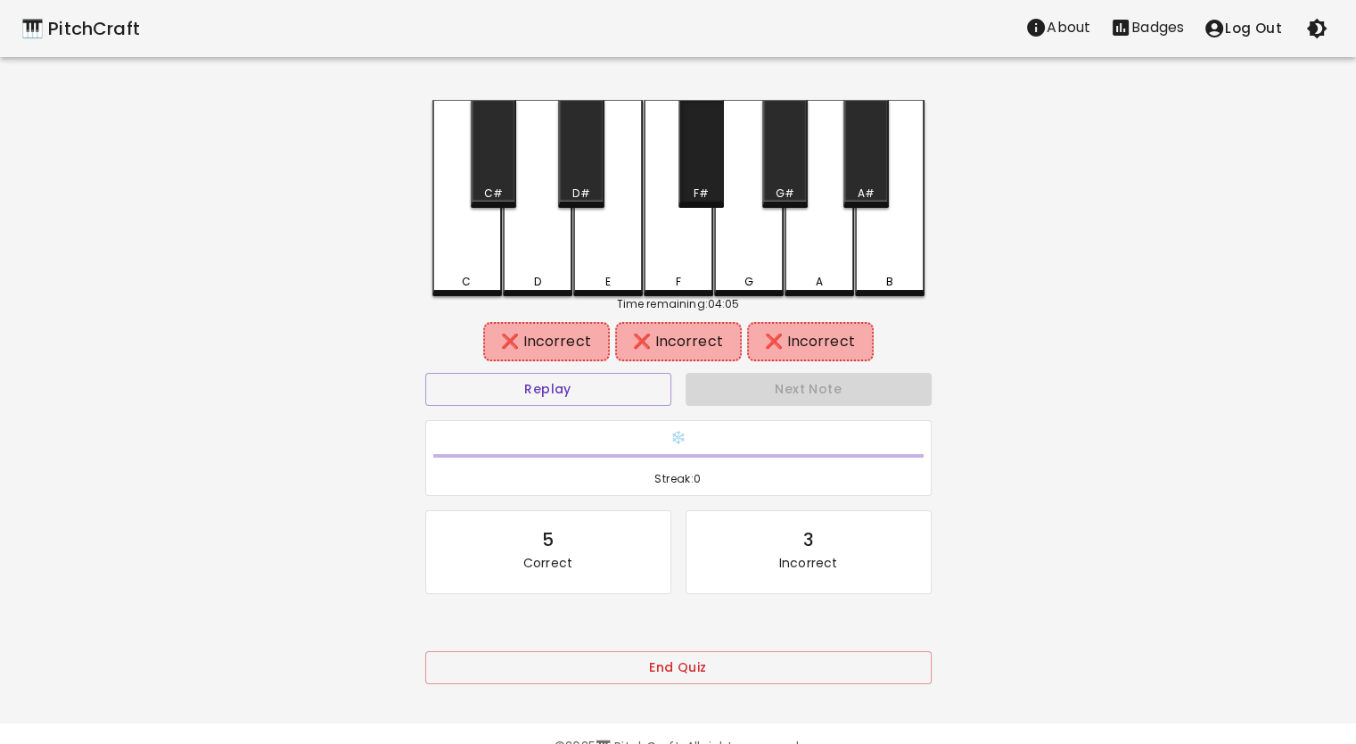
click at [695, 187] on div "F#" at bounding box center [700, 193] width 15 height 16
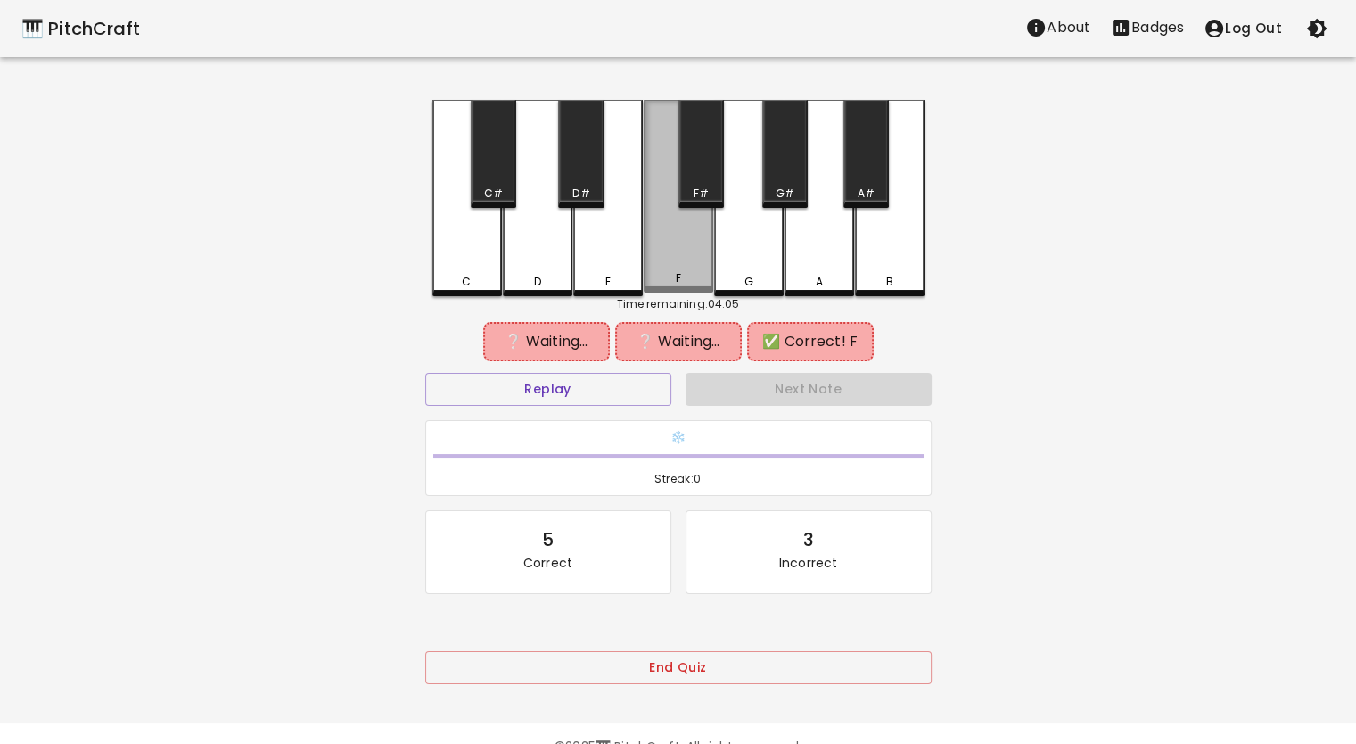
click at [663, 251] on div "F" at bounding box center [679, 196] width 70 height 193
click at [653, 269] on div "F" at bounding box center [679, 196] width 70 height 193
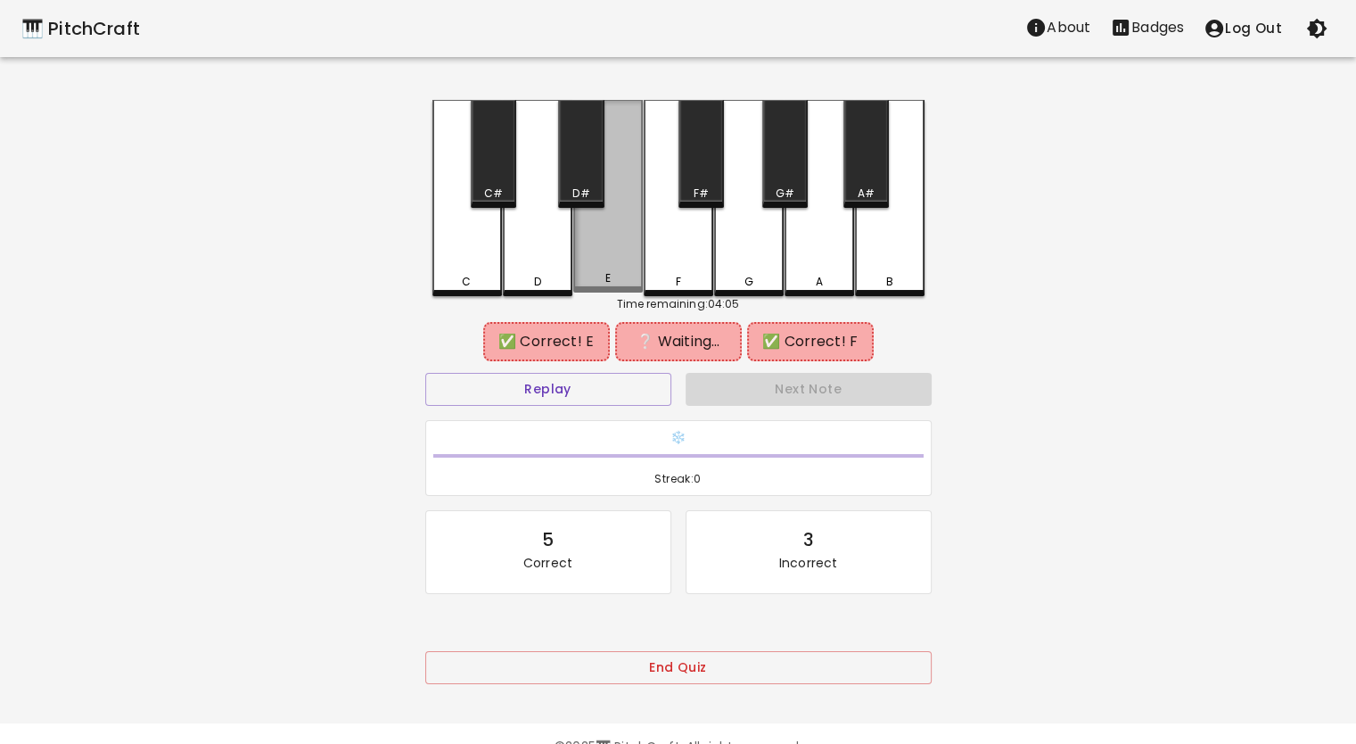
click at [624, 270] on div "E" at bounding box center [608, 196] width 70 height 193
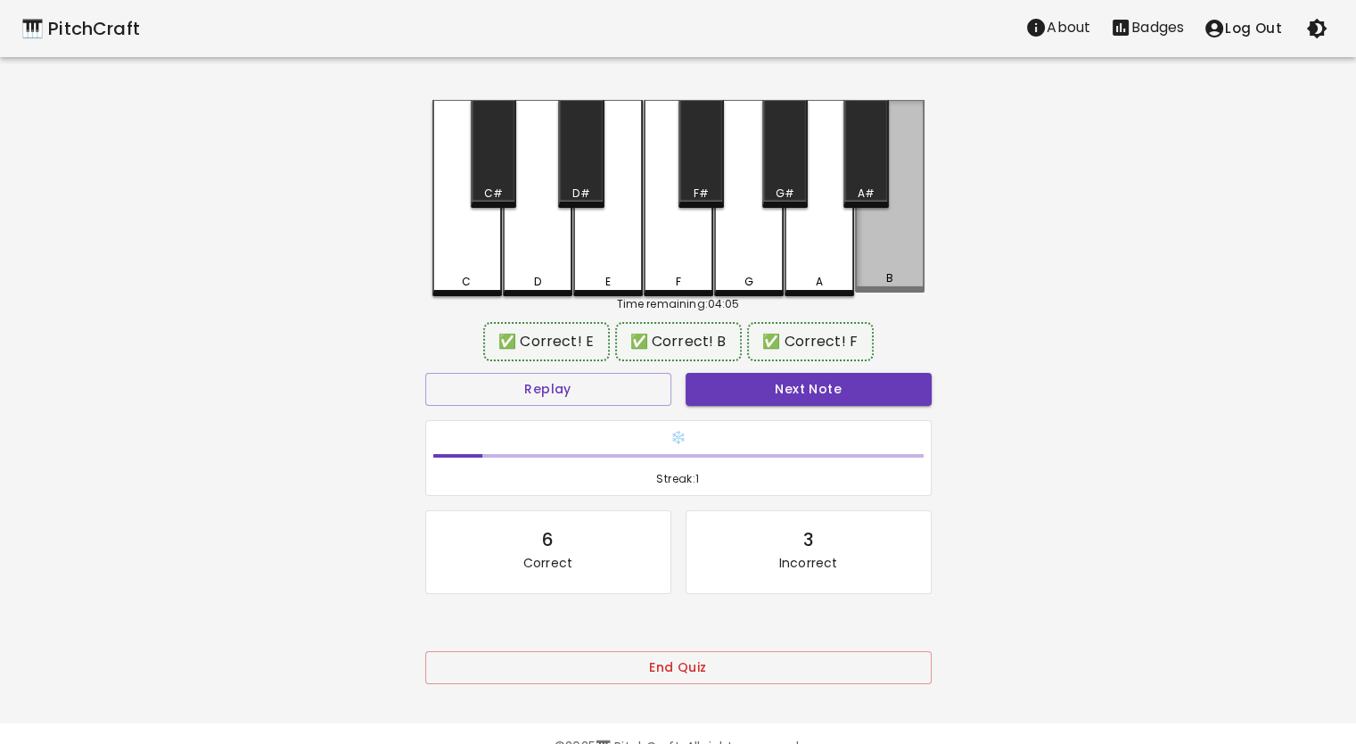
click at [887, 251] on div "B" at bounding box center [890, 196] width 70 height 193
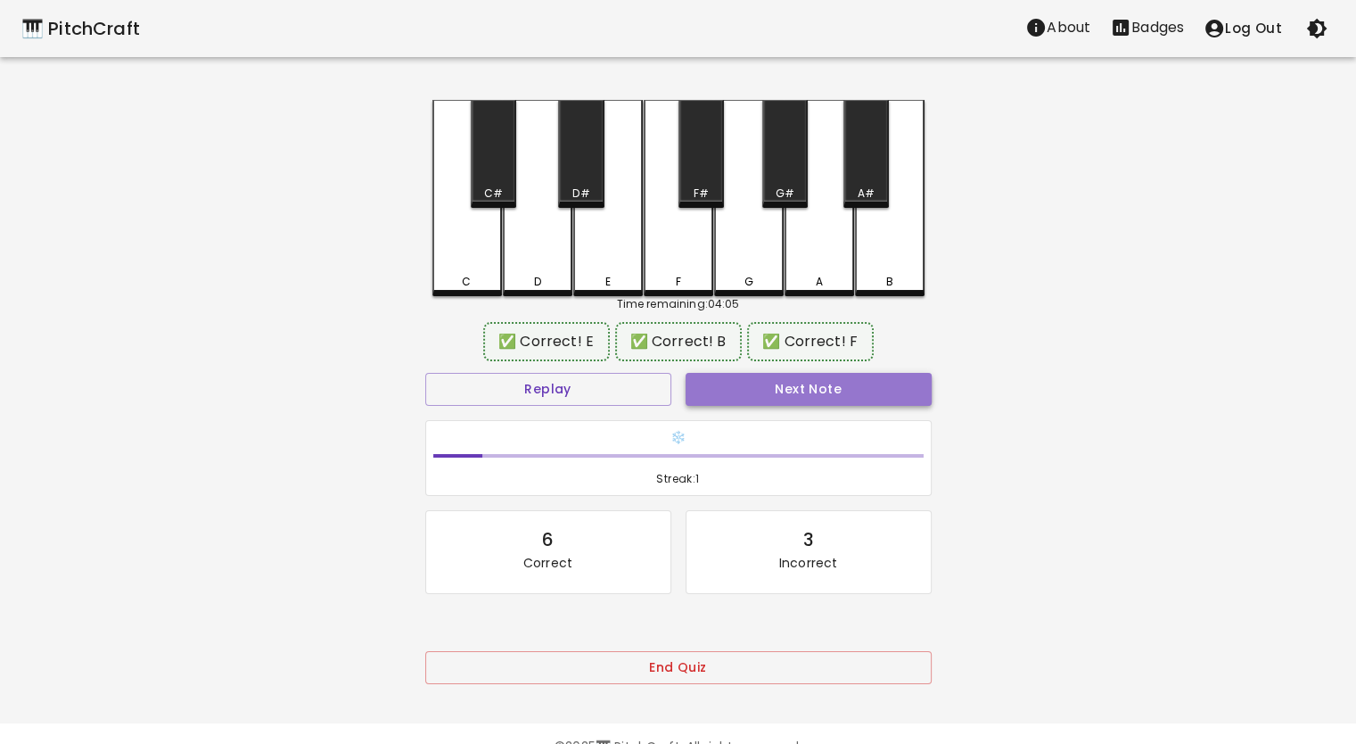
click at [821, 373] on button "Next Note" at bounding box center [809, 389] width 246 height 33
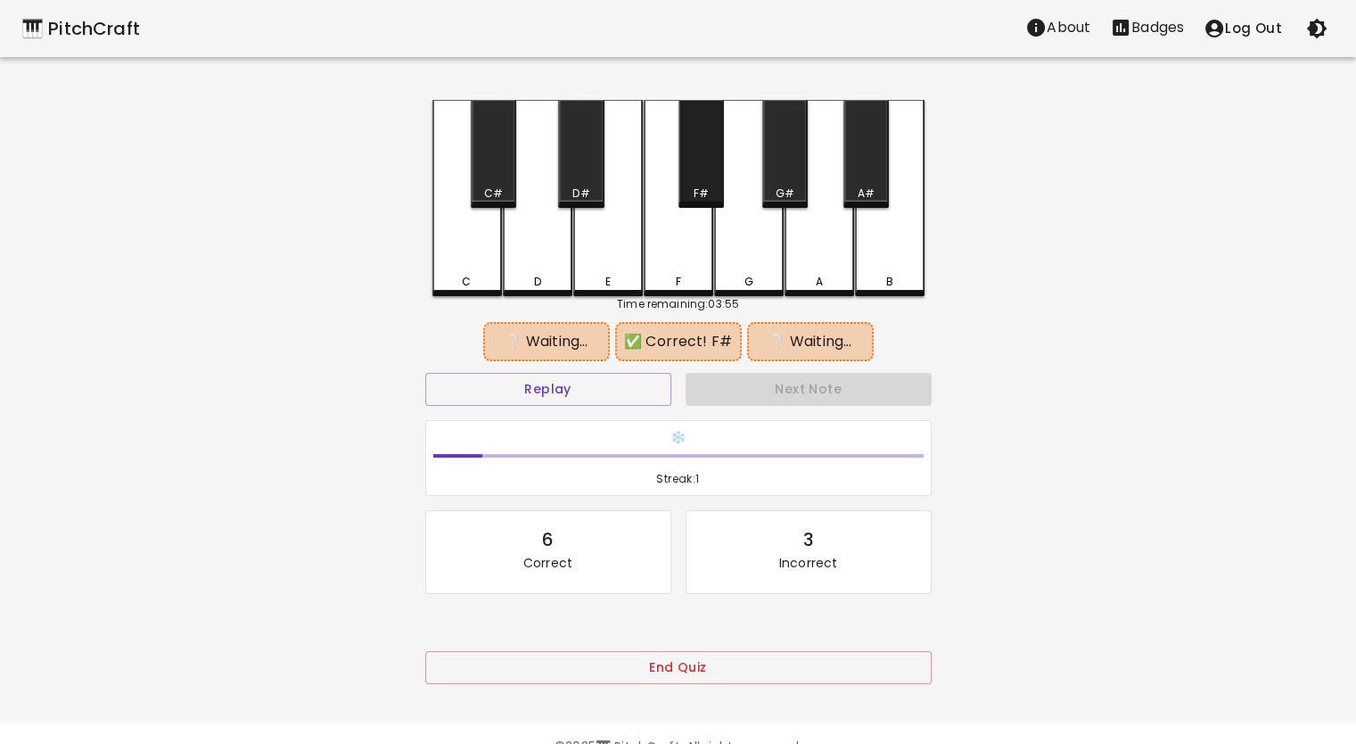
click at [712, 199] on div "F#" at bounding box center [701, 193] width 42 height 16
click at [630, 382] on button "Replay" at bounding box center [548, 389] width 246 height 33
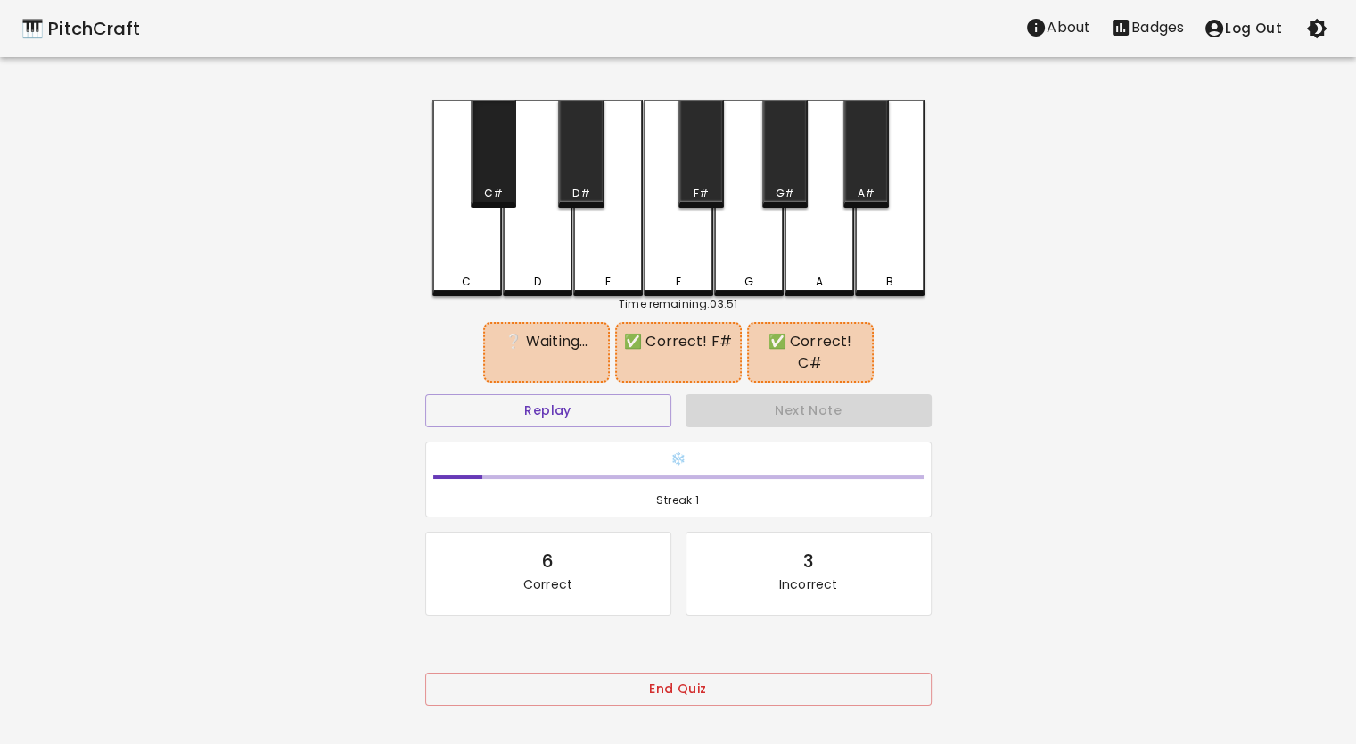
click at [512, 185] on div "C#" at bounding box center [493, 154] width 45 height 108
click at [549, 407] on button "Replay" at bounding box center [548, 410] width 246 height 33
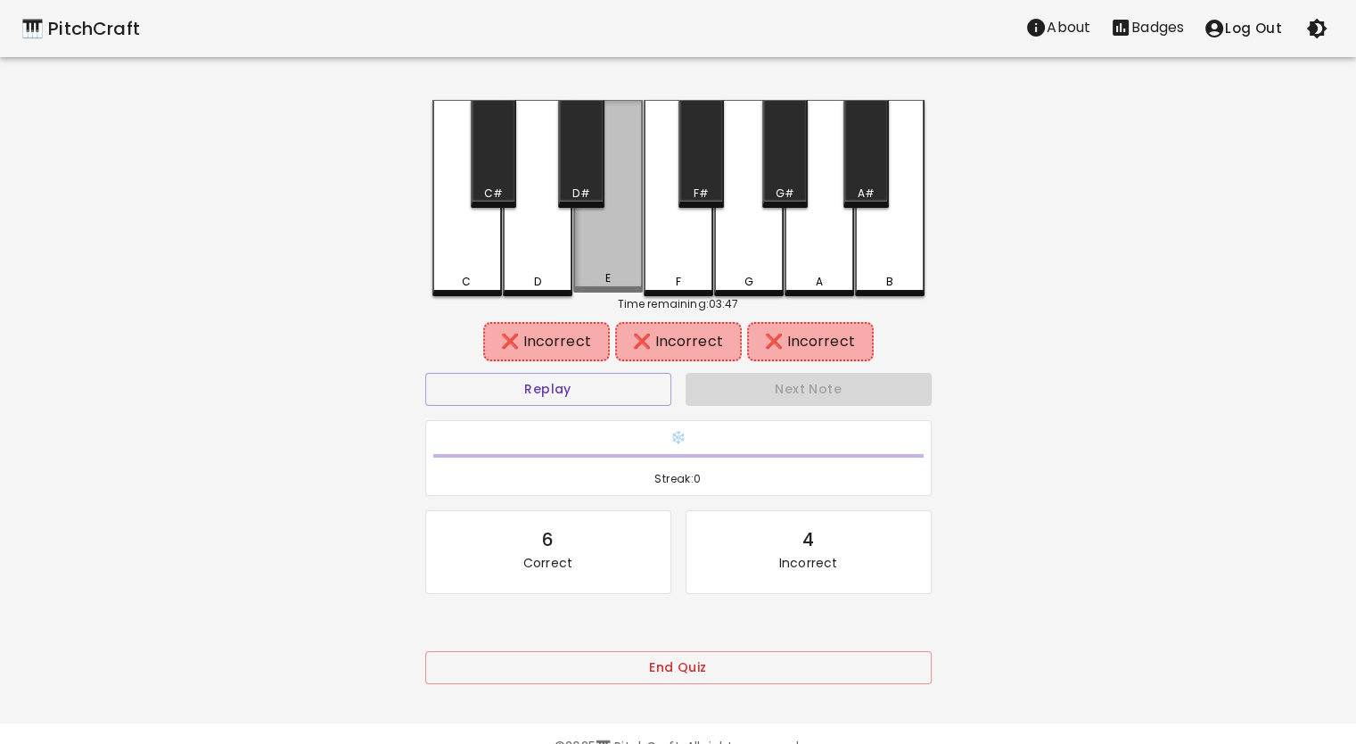
click at [595, 277] on div "E" at bounding box center [608, 278] width 66 height 16
click at [542, 244] on div "D" at bounding box center [538, 198] width 70 height 196
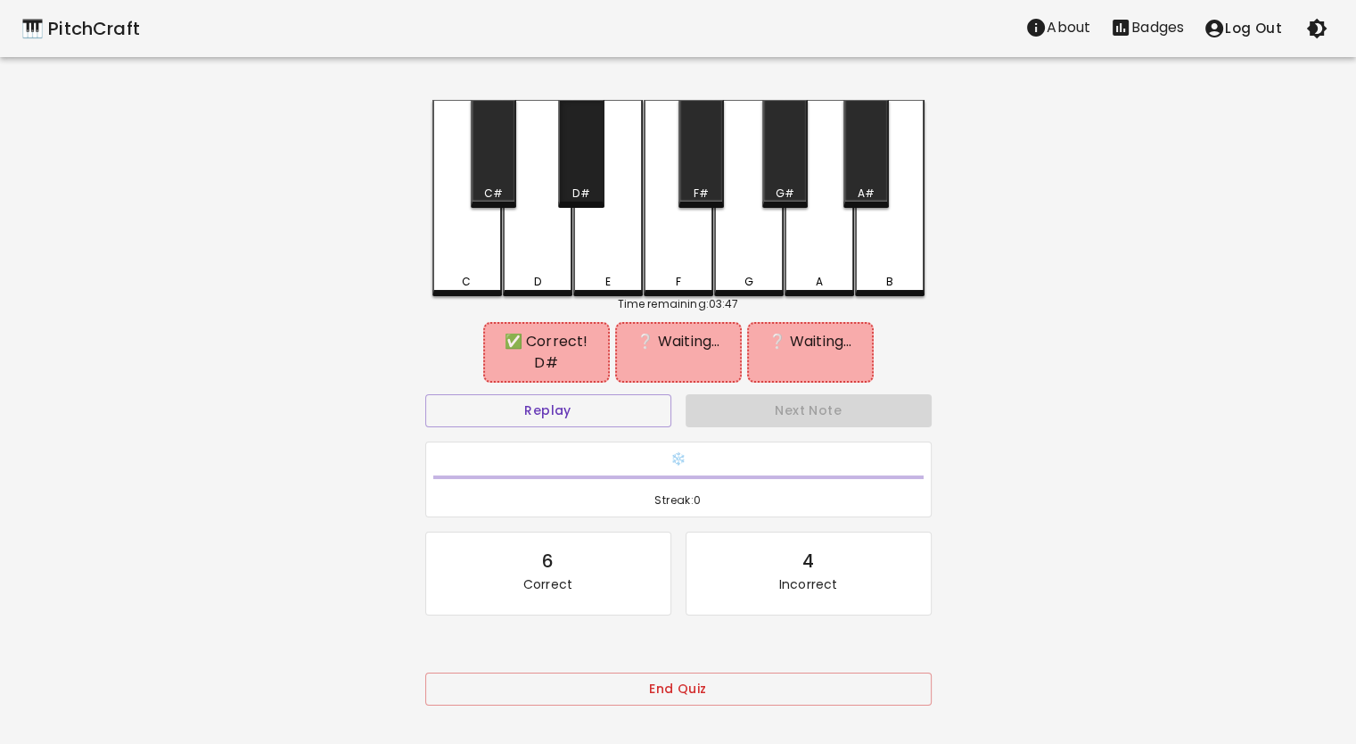
click at [563, 176] on div "D#" at bounding box center [580, 154] width 45 height 108
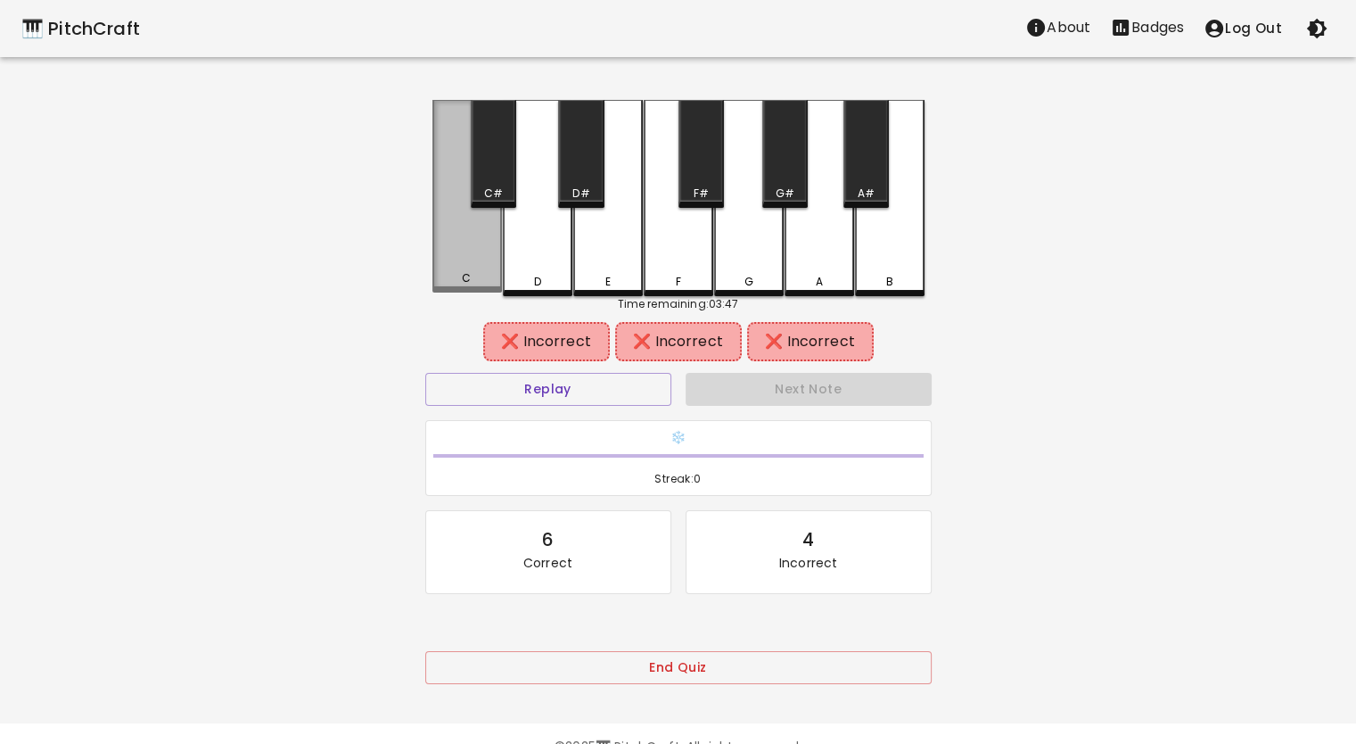
click at [456, 174] on div "C" at bounding box center [467, 196] width 70 height 193
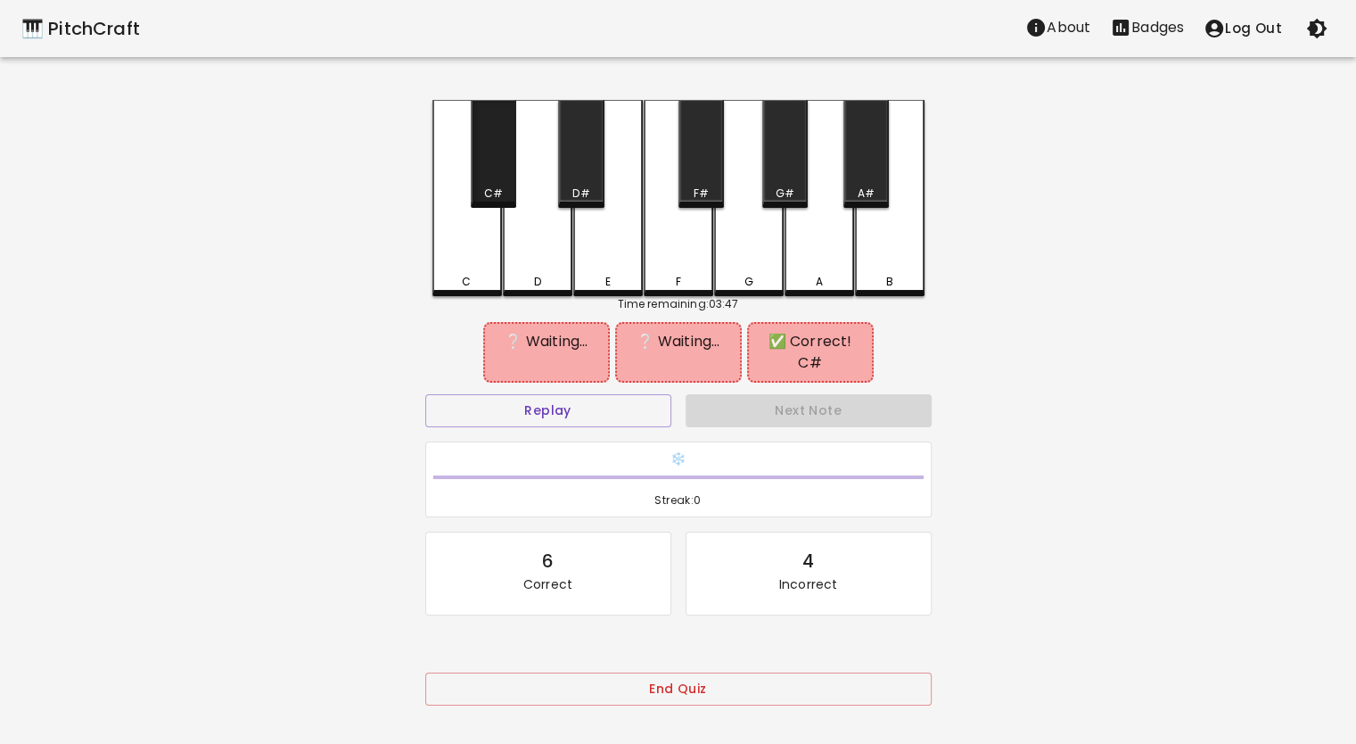
click at [481, 172] on div "C#" at bounding box center [493, 154] width 45 height 108
click at [993, 228] on div "🎹 PitchCraft About Badges Log Out C C# D D# E F F# G G# A A# B Time remaining: …" at bounding box center [678, 365] width 1356 height 730
